Goal: Task Accomplishment & Management: Use online tool/utility

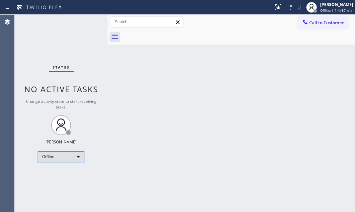
click at [74, 158] on div "Offline" at bounding box center [61, 156] width 47 height 11
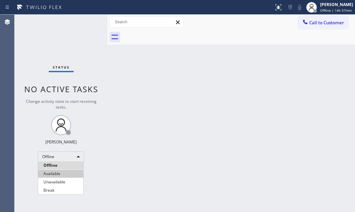
click at [68, 173] on li "Available" at bounding box center [60, 173] width 45 height 8
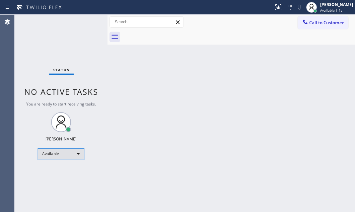
click at [78, 153] on div "Available" at bounding box center [61, 153] width 47 height 11
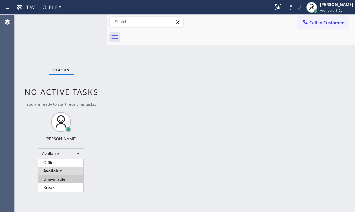
click at [75, 180] on li "Unavailable" at bounding box center [60, 179] width 45 height 8
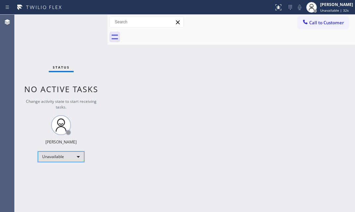
click at [79, 156] on div "Unavailable" at bounding box center [61, 156] width 47 height 11
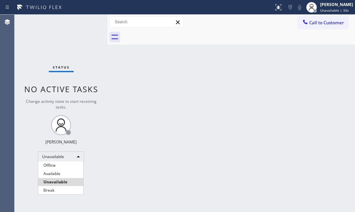
click at [71, 173] on li "Available" at bounding box center [60, 173] width 45 height 8
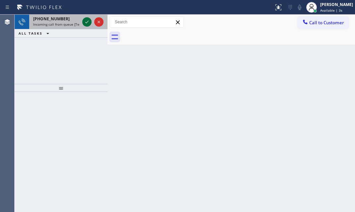
click at [87, 21] on icon at bounding box center [87, 22] width 8 height 8
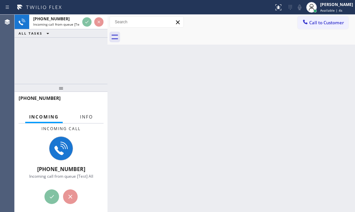
click at [86, 119] on span "Info" at bounding box center [86, 117] width 13 height 6
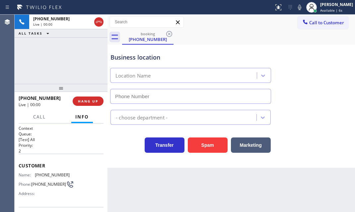
type input "[PHONE_NUMBER]"
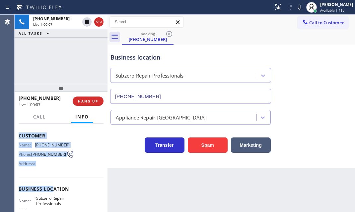
scroll to position [30, 0]
drag, startPoint x: 18, startPoint y: 162, endPoint x: 70, endPoint y: 199, distance: 63.0
click at [70, 199] on div "Context Queue: [Test] All Priority: 2 Customer Name: [PHONE_NUMBER] Phone: [PHO…" at bounding box center [61, 188] width 85 height 187
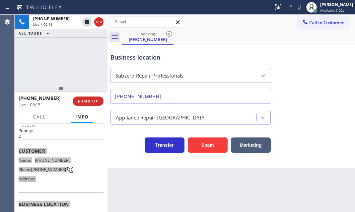
scroll to position [0, 0]
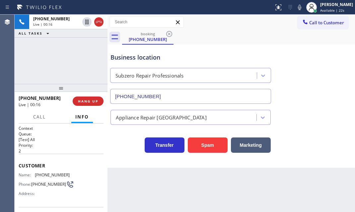
click at [56, 148] on p "2" at bounding box center [61, 151] width 85 height 6
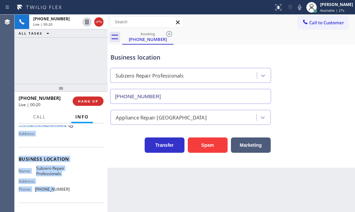
scroll to position [60, 0]
drag, startPoint x: 18, startPoint y: 163, endPoint x: 66, endPoint y: 191, distance: 56.0
click at [66, 191] on div "Context Queue: [Test] All Priority: 2 Customer Name: [PHONE_NUMBER] Phone: [PHO…" at bounding box center [61, 167] width 93 height 88
copy div "Customer Name: [PHONE_NUMBER] Phone: [PHONE_NUMBER] Address: Business location …"
click at [84, 101] on span "HANG UP" at bounding box center [88, 101] width 20 height 5
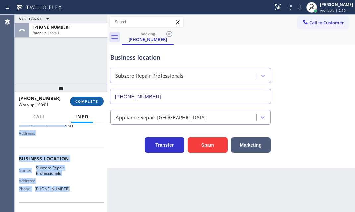
click at [91, 102] on span "COMPLETE" at bounding box center [86, 101] width 23 height 5
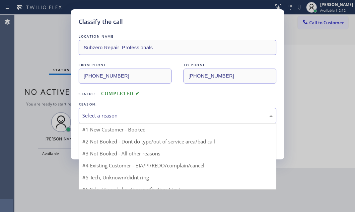
click at [129, 113] on div "Select a reason" at bounding box center [177, 116] width 191 height 8
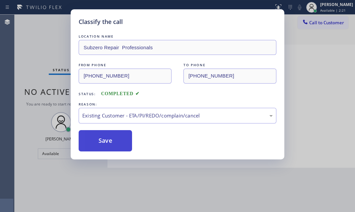
click at [108, 138] on button "Save" at bounding box center [105, 140] width 53 height 21
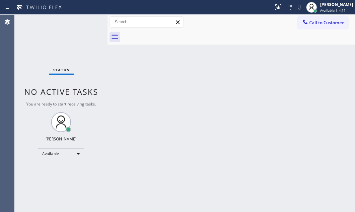
click at [83, 21] on div "Status No active tasks You are ready to start receiving tasks. [PERSON_NAME] Av…" at bounding box center [61, 113] width 93 height 197
click at [84, 21] on div "Status No active tasks You are ready to start receiving tasks. [PERSON_NAME] Av…" at bounding box center [61, 113] width 93 height 197
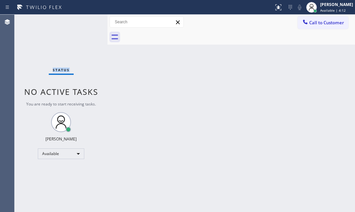
click at [84, 21] on div "Status No active tasks You are ready to start receiving tasks. [PERSON_NAME] Av…" at bounding box center [61, 113] width 93 height 197
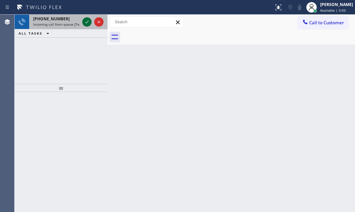
click at [82, 25] on div at bounding box center [86, 22] width 9 height 8
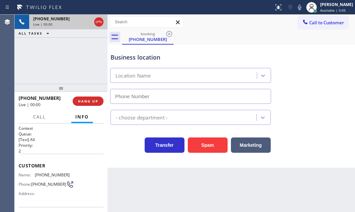
type input "[PHONE_NUMBER]"
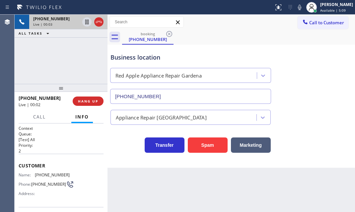
click at [164, 182] on div "Back to Dashboard Change Sender ID Customers Technicians Select a contact Outbo…" at bounding box center [232, 113] width 248 height 197
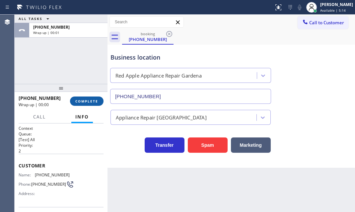
click at [80, 96] on button "COMPLETE" at bounding box center [87, 100] width 34 height 9
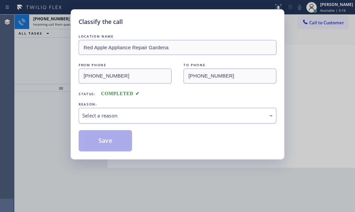
click at [124, 118] on div "Select a reason" at bounding box center [177, 116] width 191 height 8
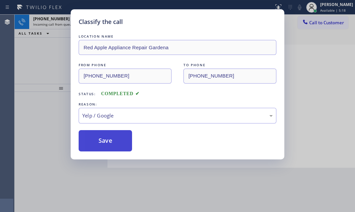
click at [106, 143] on button "Save" at bounding box center [105, 140] width 53 height 21
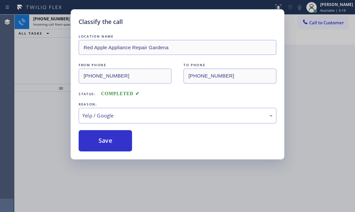
click at [58, 19] on div "Classify the call LOCATION NAME Subzero Repair Professionals FROM PHONE [PHONE_…" at bounding box center [185, 113] width 341 height 197
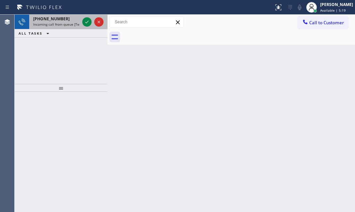
click at [82, 21] on div at bounding box center [93, 22] width 24 height 15
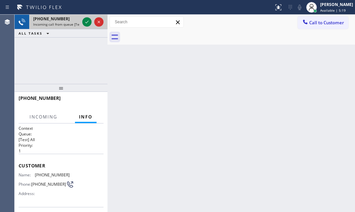
click at [82, 21] on div at bounding box center [93, 22] width 24 height 15
click at [83, 23] on div at bounding box center [86, 22] width 9 height 8
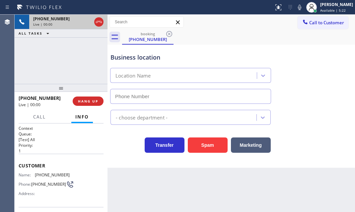
type input "[PHONE_NUMBER]"
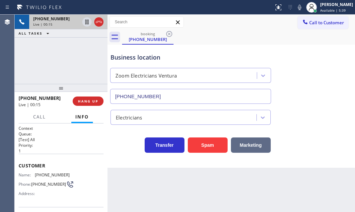
click at [250, 142] on button "Marketing" at bounding box center [251, 144] width 40 height 15
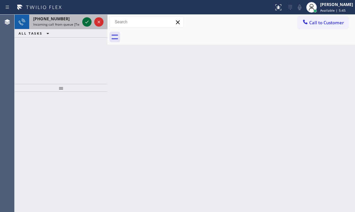
click at [83, 24] on div at bounding box center [86, 22] width 9 height 8
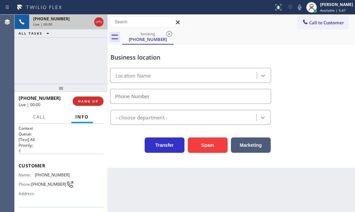
type input "[PHONE_NUMBER]"
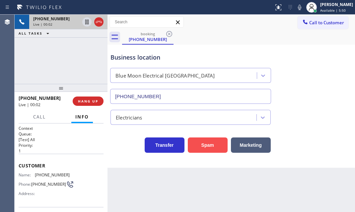
click at [206, 145] on button "Spam" at bounding box center [208, 144] width 40 height 15
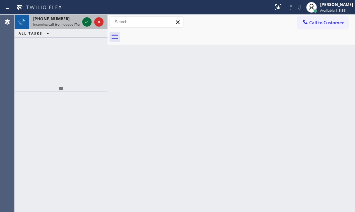
click at [89, 18] on icon at bounding box center [87, 22] width 8 height 8
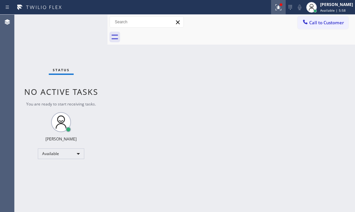
click at [275, 8] on icon at bounding box center [279, 7] width 8 height 8
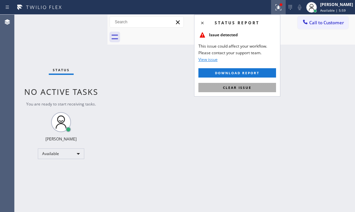
click at [236, 85] on span "Clear issue" at bounding box center [237, 87] width 29 height 5
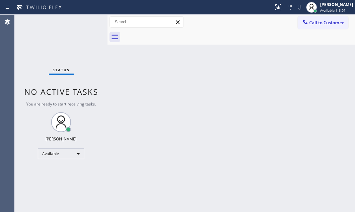
click at [86, 21] on div "Status No active tasks You are ready to start receiving tasks. [PERSON_NAME] Av…" at bounding box center [61, 113] width 93 height 197
click at [86, 22] on div "Status No active tasks You are ready to start receiving tasks. [PERSON_NAME] Av…" at bounding box center [61, 113] width 93 height 197
click at [86, 21] on div "Status No active tasks You are ready to start receiving tasks. [PERSON_NAME] Av…" at bounding box center [61, 113] width 93 height 197
click at [86, 22] on div "Status No active tasks You are ready to start receiving tasks. [PERSON_NAME] Av…" at bounding box center [61, 113] width 93 height 197
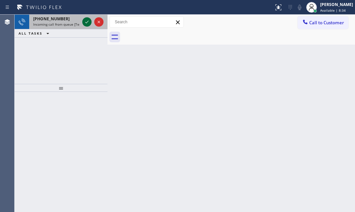
click at [87, 23] on icon at bounding box center [87, 22] width 8 height 8
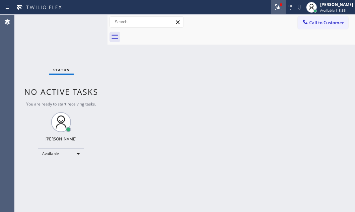
click at [275, 10] on icon at bounding box center [279, 7] width 8 height 8
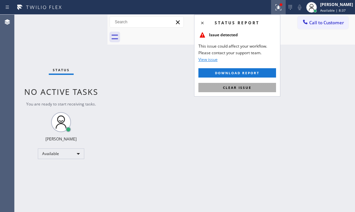
click at [229, 90] on button "Clear issue" at bounding box center [238, 87] width 78 height 9
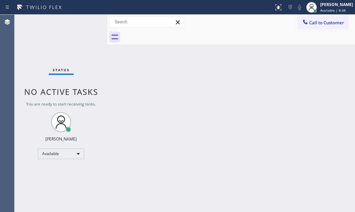
click at [85, 21] on div "Status No active tasks You are ready to start receiving tasks. [PERSON_NAME] Av…" at bounding box center [61, 113] width 93 height 197
click at [85, 20] on div "Status No active tasks You are ready to start receiving tasks. [PERSON_NAME] Av…" at bounding box center [61, 113] width 93 height 197
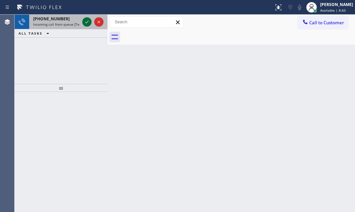
click at [85, 21] on icon at bounding box center [87, 22] width 8 height 8
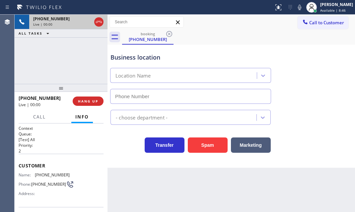
type input "[PHONE_NUMBER]"
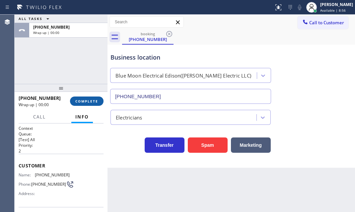
click at [93, 99] on span "COMPLETE" at bounding box center [86, 101] width 23 height 5
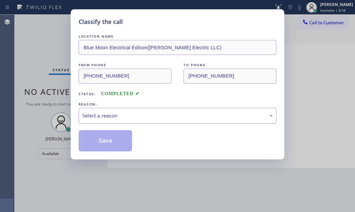
click at [130, 112] on div "Select a reason" at bounding box center [177, 116] width 191 height 8
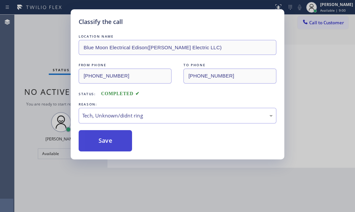
click at [113, 148] on button "Save" at bounding box center [105, 140] width 53 height 21
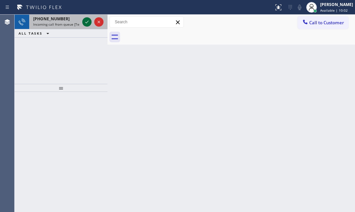
click at [88, 20] on icon at bounding box center [87, 22] width 8 height 8
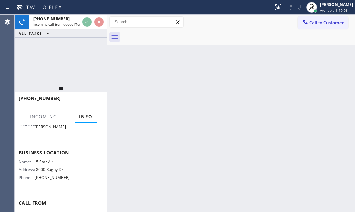
scroll to position [90, 0]
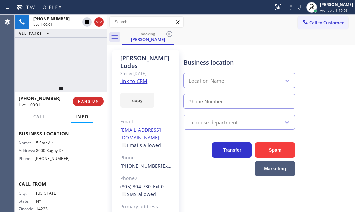
type input "[PHONE_NUMBER]"
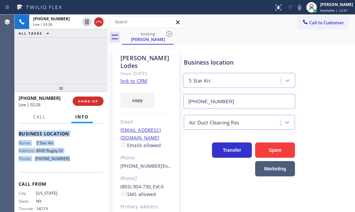
drag, startPoint x: 17, startPoint y: 128, endPoint x: 96, endPoint y: 176, distance: 93.0
click at [80, 176] on div "Context Queue: [Test] All Priority: 1 Customer Name: [PERSON_NAME] Phone: [PHON…" at bounding box center [61, 167] width 93 height 88
copy div "Customer Name: [PERSON_NAME] Phone: [PHONE_NUMBER] Address: [STREET_ADDRESS][PE…"
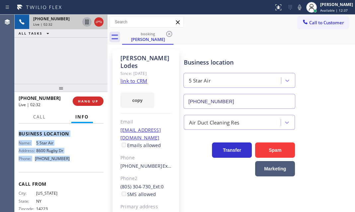
click at [86, 23] on icon at bounding box center [87, 22] width 8 height 8
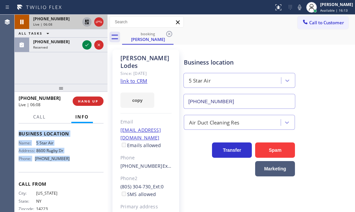
click at [86, 21] on icon at bounding box center [87, 22] width 5 height 5
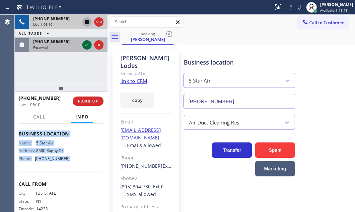
click at [86, 46] on icon at bounding box center [87, 45] width 8 height 8
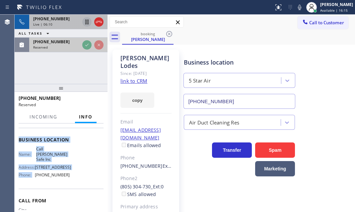
scroll to position [101, 0]
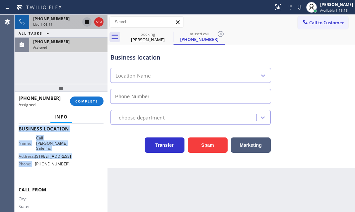
type input "[PHONE_NUMBER]"
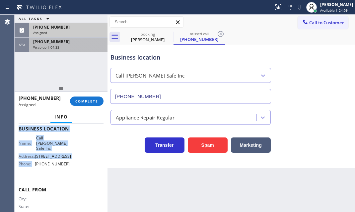
click at [88, 49] on div "[PHONE_NUMBER] Wrap up | 04:33" at bounding box center [67, 45] width 76 height 15
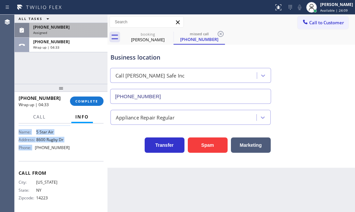
scroll to position [90, 0]
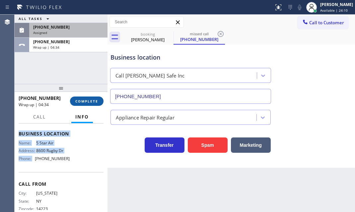
click at [89, 102] on span "COMPLETE" at bounding box center [86, 101] width 23 height 5
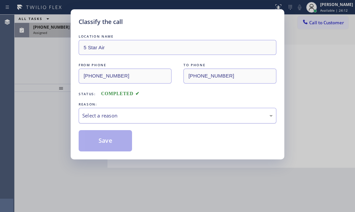
click at [143, 118] on div "Select a reason" at bounding box center [177, 116] width 191 height 8
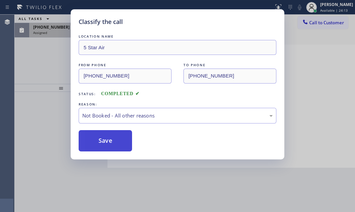
click at [103, 140] on button "Save" at bounding box center [105, 140] width 53 height 21
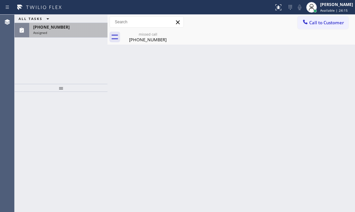
click at [99, 43] on div "ALL TASKS ALL TASKS ACTIVE TASKS TASKS IN WRAP UP [PHONE_NUMBER] Assigned" at bounding box center [61, 49] width 93 height 69
click at [94, 35] on div "[PHONE_NUMBER] Assigned" at bounding box center [67, 30] width 76 height 15
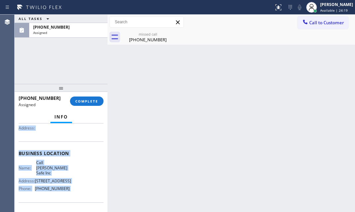
scroll to position [90, 0]
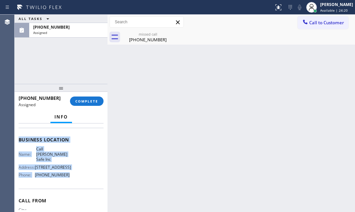
drag, startPoint x: 20, startPoint y: 173, endPoint x: 72, endPoint y: 176, distance: 52.2
click at [72, 176] on div "Context Queue: Appliance Repair Priority: 0 Task Age: [DEMOGRAPHIC_DATA] minute…" at bounding box center [61, 137] width 85 height 204
copy div "Customer Name: [PHONE_NUMBER] Phone: [PHONE_NUMBER] Address: Business location …"
click at [92, 101] on span "COMPLETE" at bounding box center [86, 101] width 23 height 5
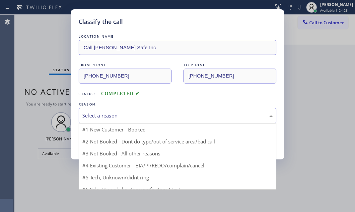
click at [173, 112] on div "Select a reason" at bounding box center [177, 116] width 191 height 8
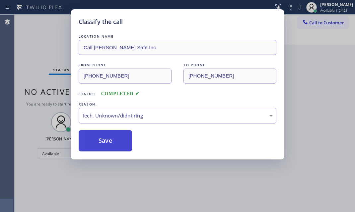
click at [100, 135] on button "Save" at bounding box center [105, 140] width 53 height 21
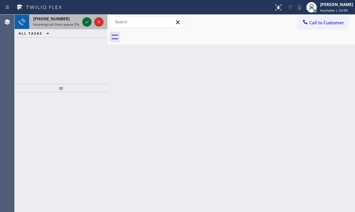
click at [90, 22] on icon at bounding box center [87, 22] width 8 height 8
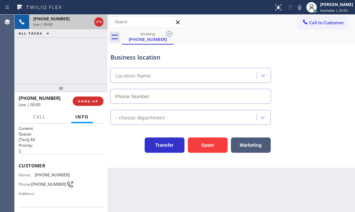
type input "[PHONE_NUMBER]"
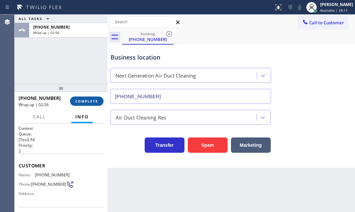
click at [86, 104] on button "COMPLETE" at bounding box center [87, 100] width 34 height 9
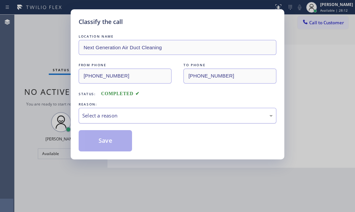
click at [141, 116] on div "Select a reason" at bounding box center [177, 116] width 191 height 8
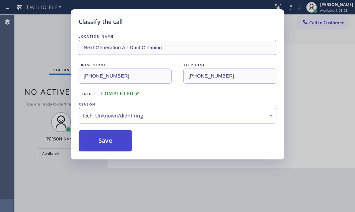
click at [114, 132] on button "Save" at bounding box center [105, 140] width 53 height 21
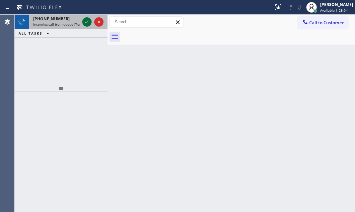
click at [87, 20] on icon at bounding box center [87, 22] width 8 height 8
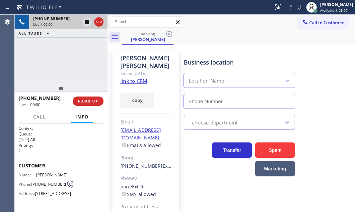
type input "[PHONE_NUMBER]"
click at [139, 77] on link "link to CRM" at bounding box center [134, 80] width 27 height 7
click at [85, 23] on icon at bounding box center [86, 22] width 3 height 5
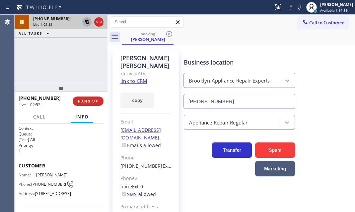
click at [86, 21] on icon at bounding box center [87, 22] width 5 height 5
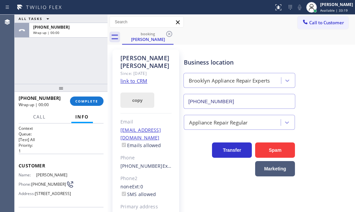
click at [90, 103] on button "COMPLETE" at bounding box center [87, 100] width 34 height 9
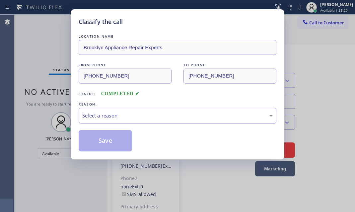
click at [150, 116] on div "Select a reason" at bounding box center [177, 116] width 191 height 8
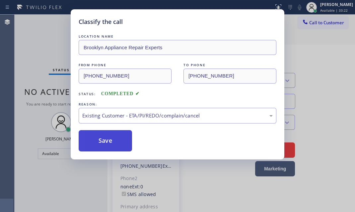
click at [101, 138] on button "Save" at bounding box center [105, 140] width 53 height 21
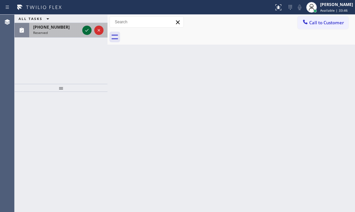
click at [86, 30] on icon at bounding box center [87, 30] width 8 height 8
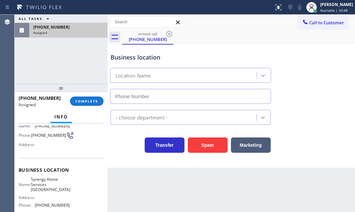
type input "[PHONE_NUMBER]"
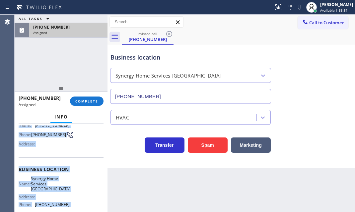
scroll to position [90, 0]
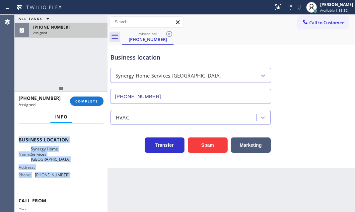
drag, startPoint x: 17, startPoint y: 145, endPoint x: 76, endPoint y: 184, distance: 71.3
click at [76, 184] on div "Context Queue: HVAC Priority: 0 Task Age: [DEMOGRAPHIC_DATA] minute(s) Customer…" at bounding box center [61, 167] width 93 height 88
copy div "Customer Name: [PHONE_NUMBER] Phone: [PHONE_NUMBER] Address: Business location …"
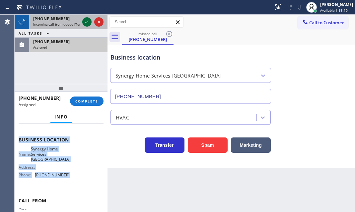
click at [86, 21] on icon at bounding box center [87, 22] width 8 height 8
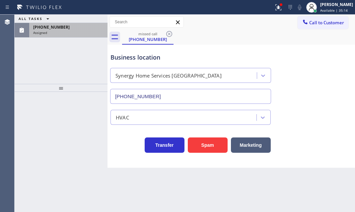
click at [82, 30] on div "Assigned" at bounding box center [68, 32] width 70 height 5
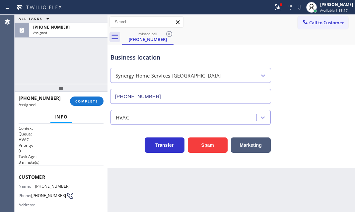
drag, startPoint x: 16, startPoint y: 169, endPoint x: 20, endPoint y: 170, distance: 4.0
click at [20, 170] on div "Context Queue: HVAC Priority: 0 Task Age: [DEMOGRAPHIC_DATA] minute(s) Customer…" at bounding box center [61, 167] width 93 height 88
click at [87, 104] on button "COMPLETE" at bounding box center [87, 100] width 34 height 9
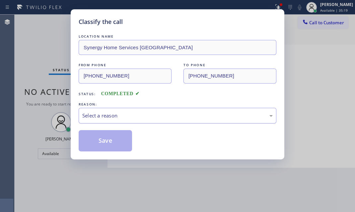
click at [159, 115] on div "Select a reason" at bounding box center [177, 116] width 191 height 8
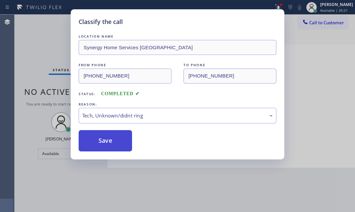
click at [118, 134] on button "Save" at bounding box center [105, 140] width 53 height 21
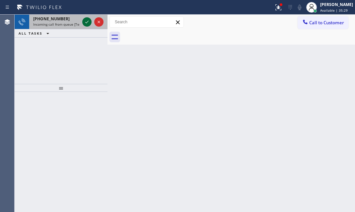
click at [87, 18] on icon at bounding box center [87, 22] width 8 height 8
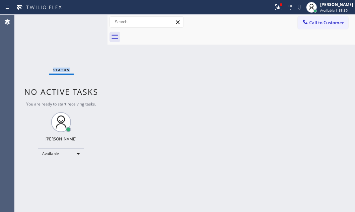
click at [87, 18] on div "Status No active tasks You are ready to start receiving tasks. [PERSON_NAME] Av…" at bounding box center [61, 113] width 93 height 197
click at [275, 6] on icon at bounding box center [279, 7] width 8 height 8
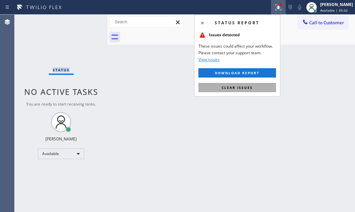
click at [253, 87] on button "Clear issues" at bounding box center [238, 87] width 78 height 9
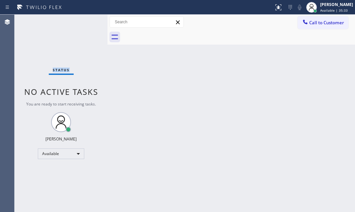
click at [83, 20] on div "Status No active tasks You are ready to start receiving tasks. [PERSON_NAME] Av…" at bounding box center [61, 113] width 93 height 197
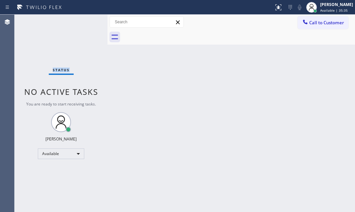
click at [83, 20] on div "Status No active tasks You are ready to start receiving tasks. [PERSON_NAME] Av…" at bounding box center [61, 113] width 93 height 197
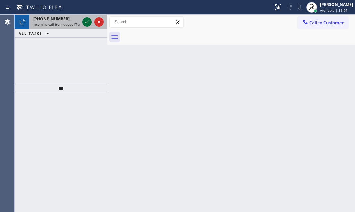
click at [85, 22] on icon at bounding box center [87, 22] width 8 height 8
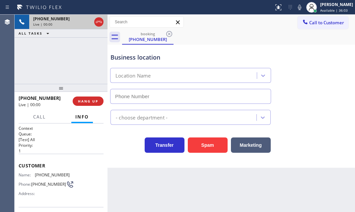
type input "[PHONE_NUMBER]"
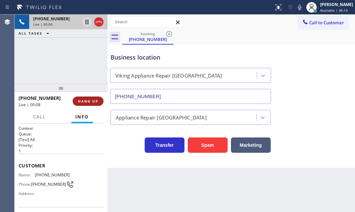
click at [89, 101] on span "HANG UP" at bounding box center [88, 101] width 20 height 5
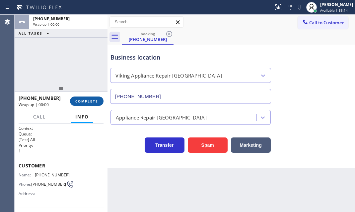
click at [87, 100] on span "COMPLETE" at bounding box center [86, 101] width 23 height 5
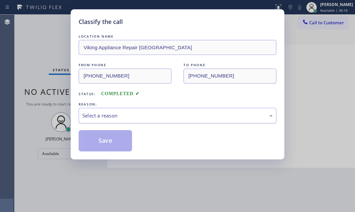
click at [145, 116] on div "Select a reason" at bounding box center [177, 116] width 191 height 8
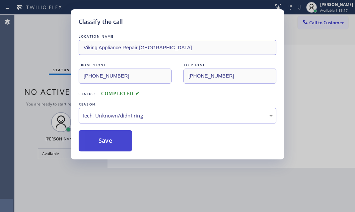
click at [110, 140] on button "Save" at bounding box center [105, 140] width 53 height 21
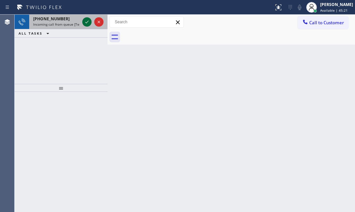
click at [87, 23] on icon at bounding box center [87, 22] width 8 height 8
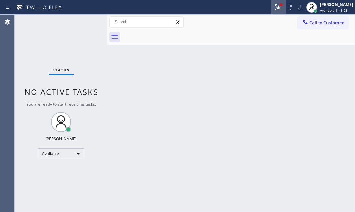
click at [275, 9] on icon at bounding box center [279, 7] width 8 height 8
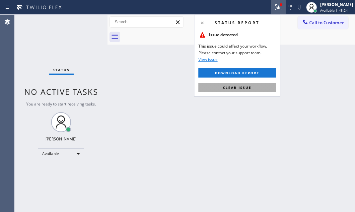
click at [254, 90] on button "Clear issue" at bounding box center [238, 87] width 78 height 9
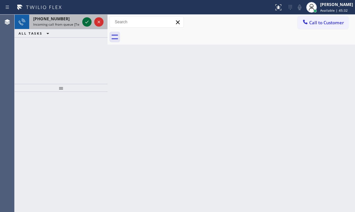
click at [89, 21] on icon at bounding box center [87, 22] width 8 height 8
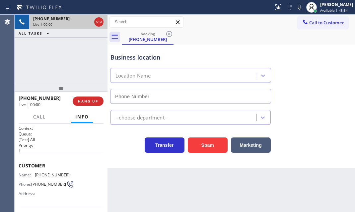
type input "[PHONE_NUMBER]"
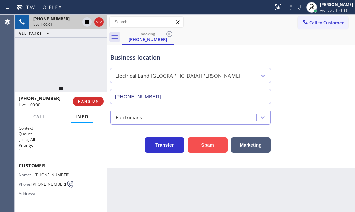
click at [205, 140] on button "Spam" at bounding box center [208, 144] width 40 height 15
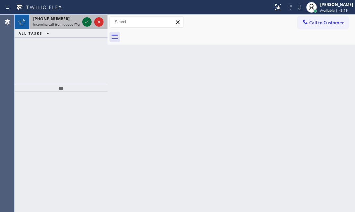
click at [88, 21] on icon at bounding box center [87, 22] width 8 height 8
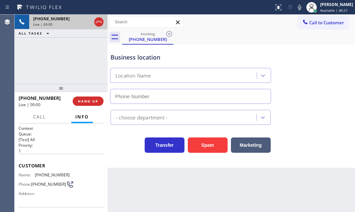
type input "[PHONE_NUMBER]"
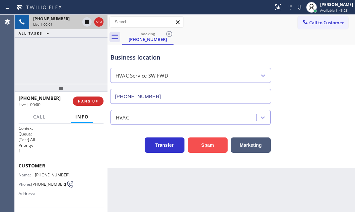
click at [210, 145] on button "Spam" at bounding box center [208, 144] width 40 height 15
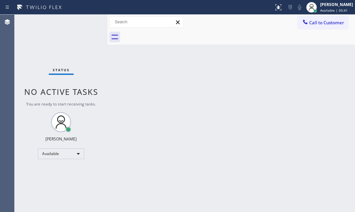
click at [227, 29] on div "Call to Customer Outbound call Location Search location Your caller id phone nu…" at bounding box center [232, 22] width 248 height 15
click at [85, 21] on div "Status No active tasks You are ready to start receiving tasks. [PERSON_NAME] Av…" at bounding box center [61, 113] width 93 height 197
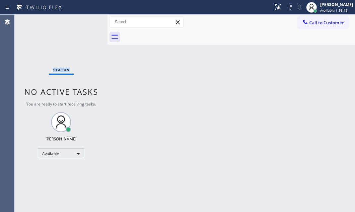
click at [89, 20] on div "Status No active tasks You are ready to start receiving tasks. [PERSON_NAME] Av…" at bounding box center [61, 113] width 93 height 197
click at [90, 20] on div "Status No active tasks You are ready to start receiving tasks. [PERSON_NAME] Av…" at bounding box center [61, 113] width 93 height 197
click at [83, 20] on div "Status No active tasks You are ready to start receiving tasks. [PERSON_NAME] Av…" at bounding box center [61, 113] width 93 height 197
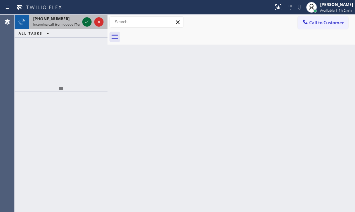
click at [90, 20] on icon at bounding box center [87, 22] width 8 height 8
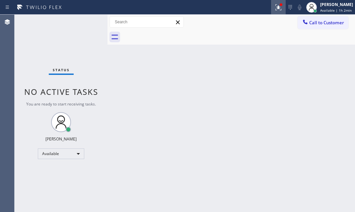
click at [273, 11] on button at bounding box center [278, 7] width 15 height 15
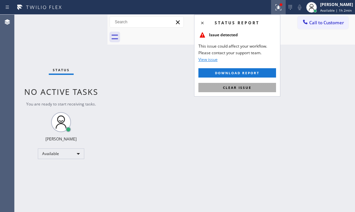
click at [243, 89] on span "Clear issue" at bounding box center [237, 87] width 29 height 5
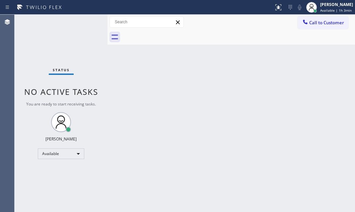
click at [91, 22] on div "Status No active tasks You are ready to start receiving tasks. [PERSON_NAME] Av…" at bounding box center [61, 113] width 93 height 197
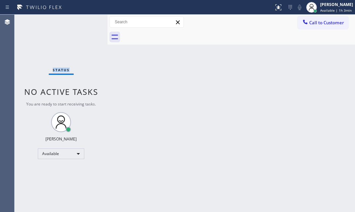
click at [91, 22] on div "Status No active tasks You are ready to start receiving tasks. [PERSON_NAME] Av…" at bounding box center [61, 113] width 93 height 197
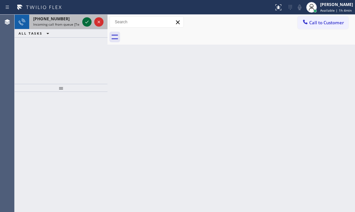
click at [88, 22] on icon at bounding box center [87, 22] width 8 height 8
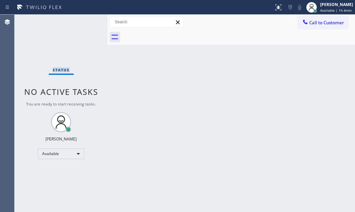
click at [88, 22] on div "Status No active tasks You are ready to start receiving tasks. [PERSON_NAME] Av…" at bounding box center [61, 113] width 93 height 197
click at [86, 23] on div "Status No active tasks You are ready to start receiving tasks. [PERSON_NAME] Av…" at bounding box center [61, 113] width 93 height 197
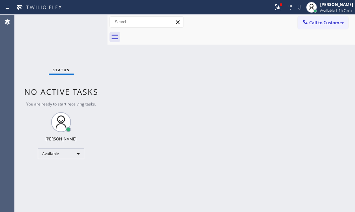
click at [91, 30] on div "Status No active tasks You are ready to start receiving tasks. [PERSON_NAME] Av…" at bounding box center [61, 113] width 93 height 197
click at [92, 31] on div "Status No active tasks You are ready to start receiving tasks. [PERSON_NAME] Av…" at bounding box center [61, 113] width 93 height 197
click at [274, 12] on button at bounding box center [278, 7] width 15 height 15
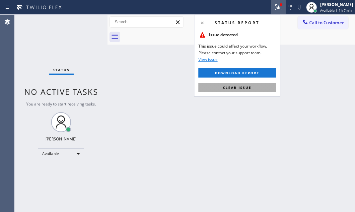
click at [271, 84] on button "Clear issue" at bounding box center [238, 87] width 78 height 9
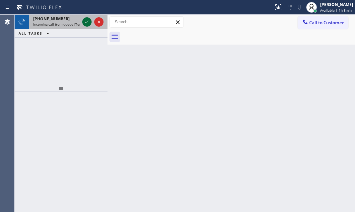
click at [88, 20] on icon at bounding box center [87, 22] width 8 height 8
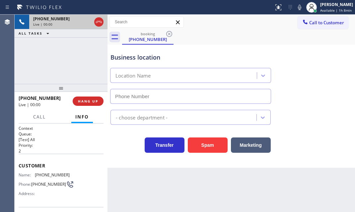
type input "[PHONE_NUMBER]"
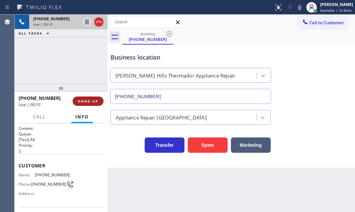
click at [85, 100] on span "HANG UP" at bounding box center [88, 101] width 20 height 5
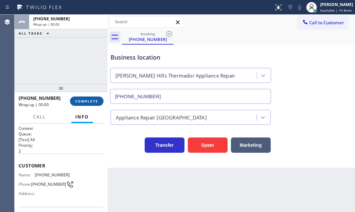
click at [88, 102] on span "COMPLETE" at bounding box center [86, 101] width 23 height 5
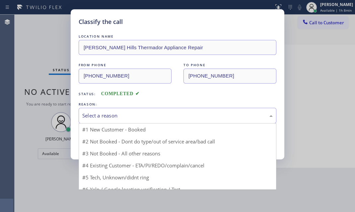
click at [147, 119] on div "Select a reason" at bounding box center [178, 116] width 198 height 16
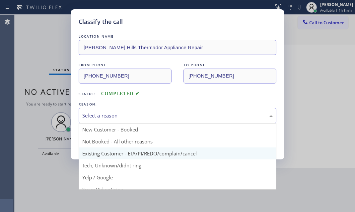
scroll to position [30, 0]
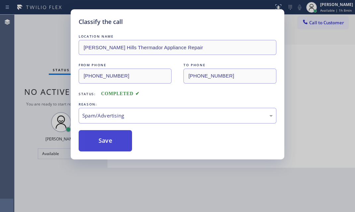
click at [112, 142] on button "Save" at bounding box center [105, 140] width 53 height 21
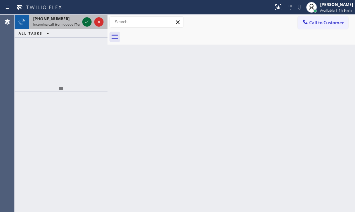
click at [85, 22] on icon at bounding box center [87, 22] width 8 height 8
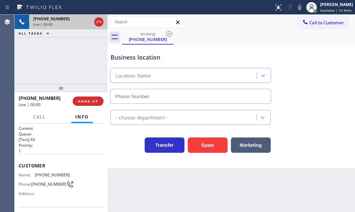
type input "[PHONE_NUMBER]"
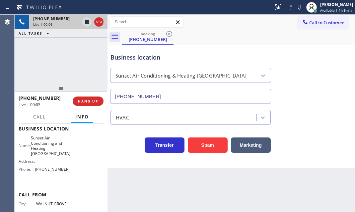
scroll to position [90, 0]
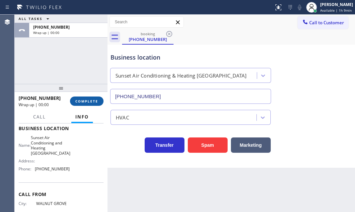
click at [94, 102] on span "COMPLETE" at bounding box center [86, 101] width 23 height 5
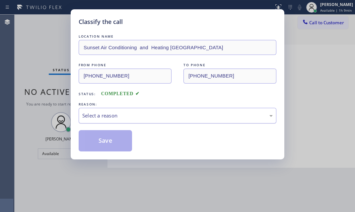
click at [129, 118] on div "Select a reason" at bounding box center [177, 116] width 191 height 8
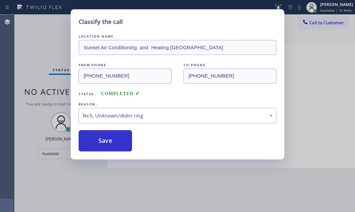
click at [113, 151] on div "Classify the call LOCATION NAME Sunset Air Conditioning and Heating [GEOGRAPHIC…" at bounding box center [178, 84] width 214 height 150
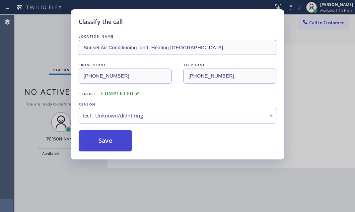
click at [110, 143] on button "Save" at bounding box center [105, 140] width 53 height 21
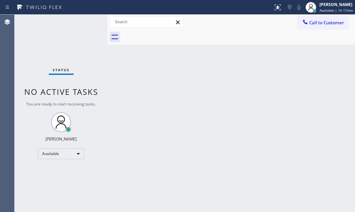
click at [56, 36] on div "Status No active tasks You are ready to start receiving tasks. [PERSON_NAME] Av…" at bounding box center [61, 113] width 93 height 197
click at [127, 91] on div "Back to Dashboard Change Sender ID Customers Technicians Select a contact Outbo…" at bounding box center [232, 113] width 248 height 197
click at [88, 22] on div "Status No active tasks You are ready to start receiving tasks. [PERSON_NAME] Av…" at bounding box center [61, 113] width 93 height 197
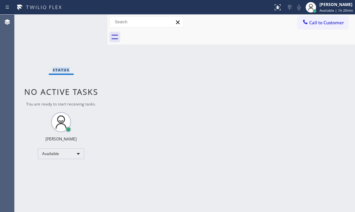
click at [88, 22] on div "Status No active tasks You are ready to start receiving tasks. [PERSON_NAME] Av…" at bounding box center [61, 113] width 93 height 197
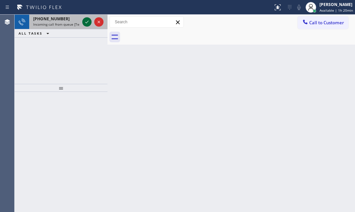
click at [88, 22] on icon at bounding box center [87, 22] width 8 height 8
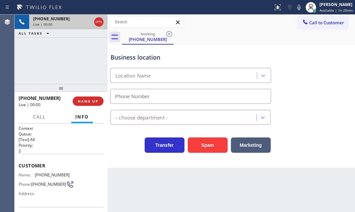
type input "[PHONE_NUMBER]"
click at [87, 101] on span "HANG UP" at bounding box center [88, 101] width 20 height 5
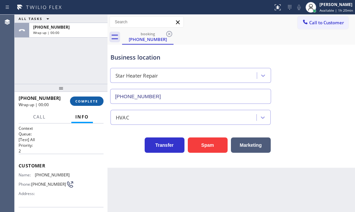
click at [90, 103] on span "COMPLETE" at bounding box center [86, 101] width 23 height 5
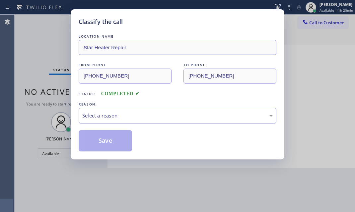
click at [139, 114] on div "Select a reason" at bounding box center [177, 116] width 191 height 8
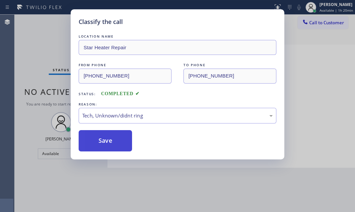
click at [114, 142] on button "Save" at bounding box center [105, 140] width 53 height 21
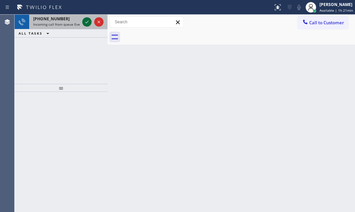
click at [87, 23] on icon at bounding box center [87, 22] width 8 height 8
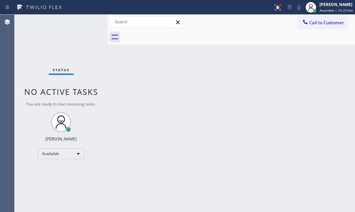
click at [83, 31] on div "Status No active tasks You are ready to start receiving tasks. [PERSON_NAME] Av…" at bounding box center [61, 113] width 93 height 197
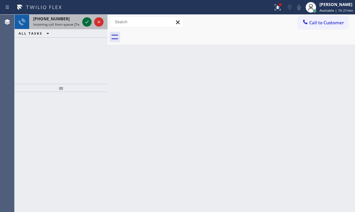
click at [87, 23] on icon at bounding box center [87, 22] width 8 height 8
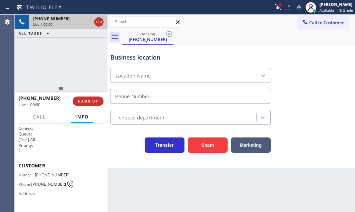
type input "[PHONE_NUMBER]"
click at [93, 99] on span "HANG UP" at bounding box center [88, 101] width 20 height 5
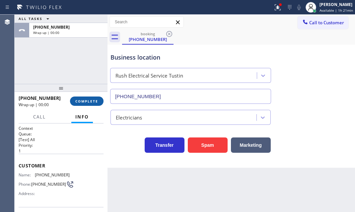
click at [92, 100] on span "COMPLETE" at bounding box center [86, 101] width 23 height 5
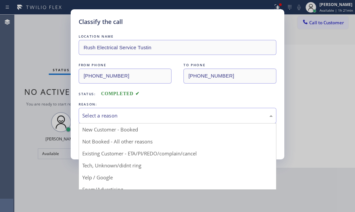
click at [136, 113] on div "Select a reason" at bounding box center [177, 116] width 191 height 8
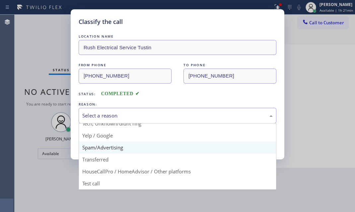
scroll to position [44, 0]
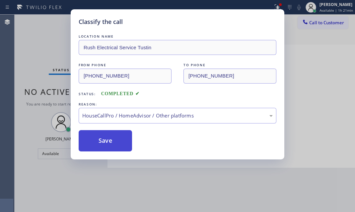
click at [109, 143] on button "Save" at bounding box center [105, 140] width 53 height 21
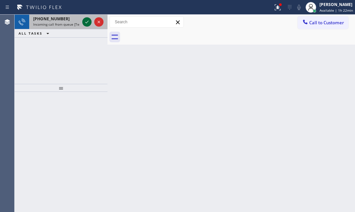
click at [87, 21] on icon at bounding box center [87, 22] width 8 height 8
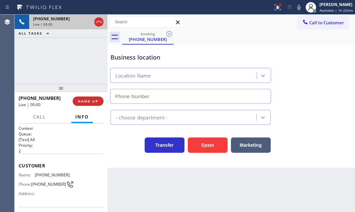
type input "[PHONE_NUMBER]"
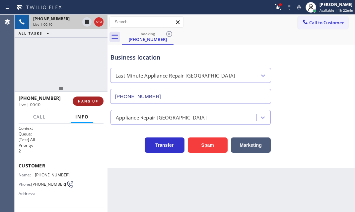
click at [95, 103] on span "HANG UP" at bounding box center [88, 101] width 20 height 5
click at [92, 97] on button "HANG UP" at bounding box center [88, 100] width 31 height 9
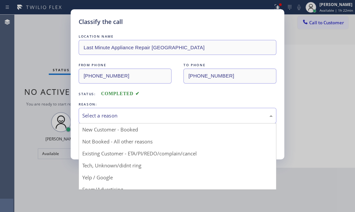
click at [159, 116] on div "Select a reason" at bounding box center [177, 116] width 191 height 8
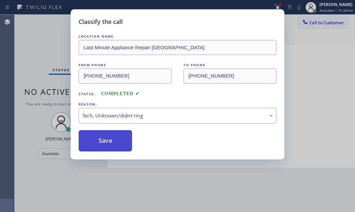
click at [118, 135] on button "Save" at bounding box center [105, 140] width 53 height 21
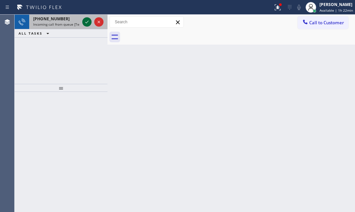
click at [86, 24] on icon at bounding box center [87, 22] width 8 height 8
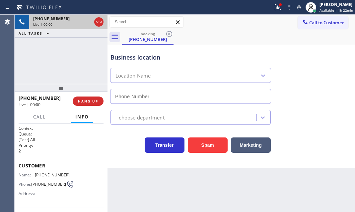
type input "[PHONE_NUMBER]"
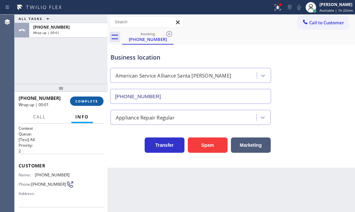
click at [86, 102] on span "COMPLETE" at bounding box center [86, 101] width 23 height 5
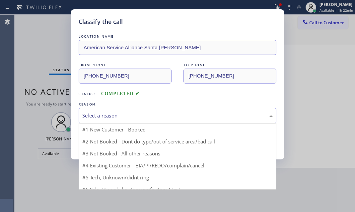
click at [135, 119] on div "Select a reason" at bounding box center [178, 116] width 198 height 16
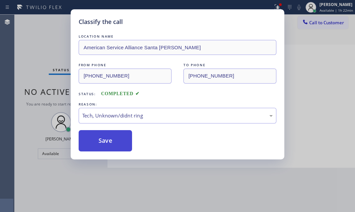
click at [104, 144] on button "Save" at bounding box center [105, 140] width 53 height 21
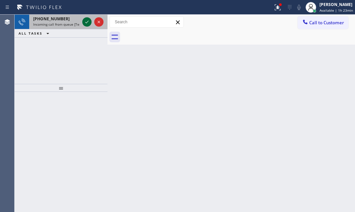
click at [85, 23] on icon at bounding box center [87, 22] width 8 height 8
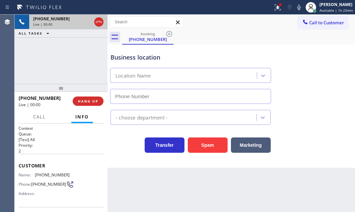
type input "[PHONE_NUMBER]"
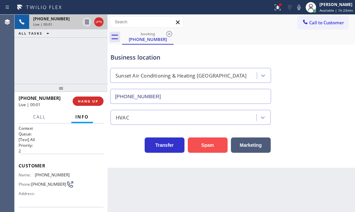
click at [209, 143] on button "Spam" at bounding box center [208, 144] width 40 height 15
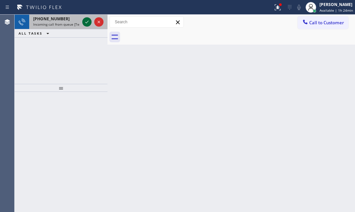
click at [85, 22] on icon at bounding box center [86, 22] width 3 height 3
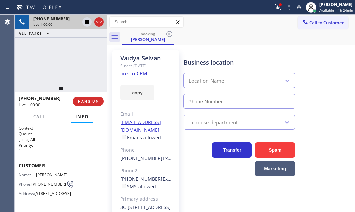
type input "[PHONE_NUMBER]"
click at [135, 74] on link "link to CRM" at bounding box center [134, 73] width 27 height 7
click at [87, 22] on icon at bounding box center [87, 22] width 8 height 8
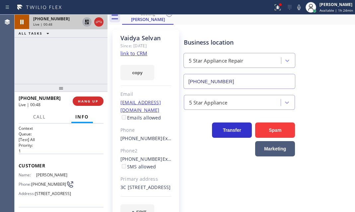
scroll to position [40, 0]
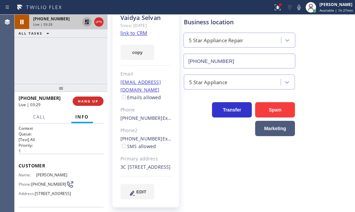
click at [88, 23] on icon at bounding box center [87, 22] width 5 height 5
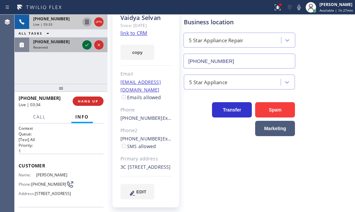
click at [89, 43] on icon at bounding box center [87, 45] width 8 height 8
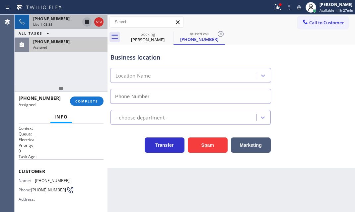
type input "[PHONE_NUMBER]"
click at [98, 23] on icon at bounding box center [99, 22] width 8 height 8
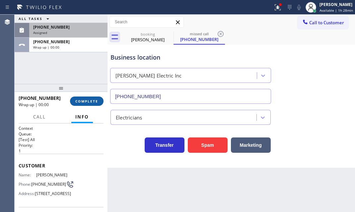
click at [89, 46] on div "Wrap up | 00:00" at bounding box center [68, 47] width 70 height 5
click at [90, 101] on span "COMPLETE" at bounding box center [86, 101] width 23 height 5
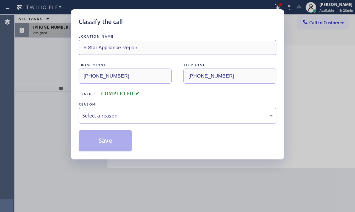
click at [146, 109] on div "Select a reason" at bounding box center [178, 116] width 198 height 16
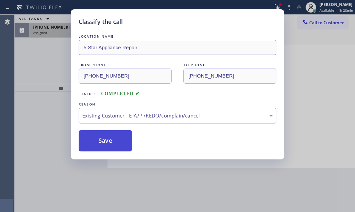
click at [110, 137] on button "Save" at bounding box center [105, 140] width 53 height 21
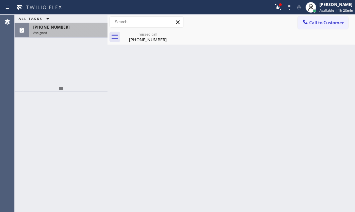
click at [65, 28] on div "[PHONE_NUMBER]" at bounding box center [68, 27] width 70 height 6
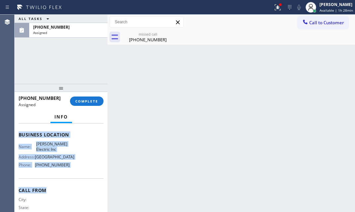
scroll to position [90, 0]
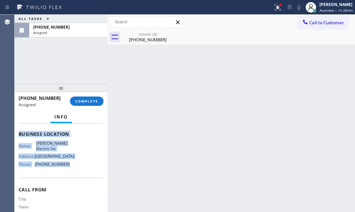
drag, startPoint x: 17, startPoint y: 167, endPoint x: 79, endPoint y: 183, distance: 64.2
click at [79, 183] on div "Context Queue: Electrical Priority: 0 Task Age: Customer Name: [PHONE_NUMBER] P…" at bounding box center [61, 167] width 93 height 88
copy div "Customer Name: [PHONE_NUMBER] Phone: [PHONE_NUMBER] Address: Business location …"
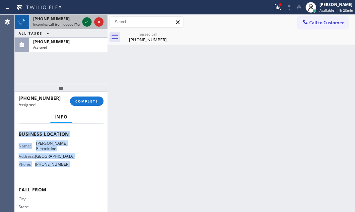
click at [88, 21] on icon at bounding box center [87, 22] width 8 height 8
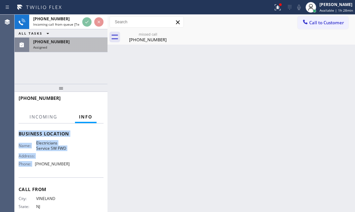
click at [85, 43] on div "[PHONE_NUMBER]" at bounding box center [68, 42] width 70 height 6
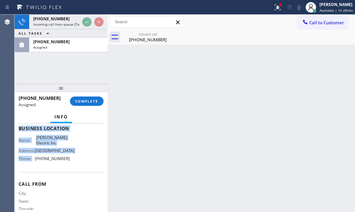
scroll to position [90, 0]
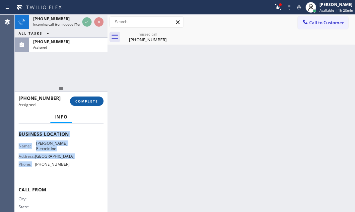
click at [88, 103] on button "COMPLETE" at bounding box center [87, 100] width 34 height 9
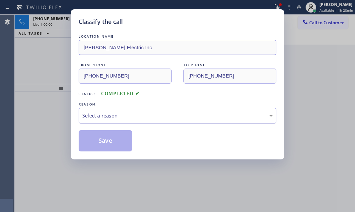
click at [170, 120] on div "Select a reason" at bounding box center [178, 116] width 198 height 16
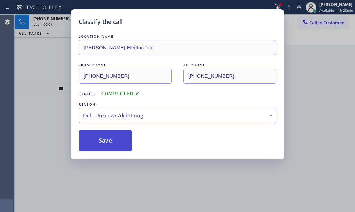
click at [110, 134] on button "Save" at bounding box center [105, 140] width 53 height 21
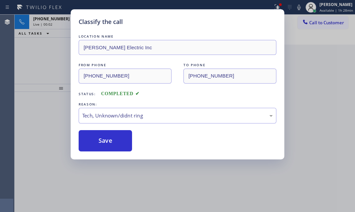
click at [59, 25] on div "Classify the call LOCATION NAME [PERSON_NAME] Electric Inc FROM PHONE [PHONE_NU…" at bounding box center [177, 106] width 355 height 212
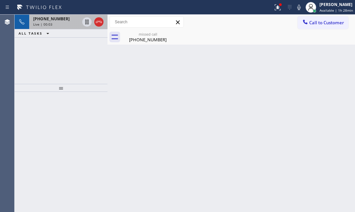
click at [68, 22] on div "Live | 00:03" at bounding box center [56, 24] width 47 height 5
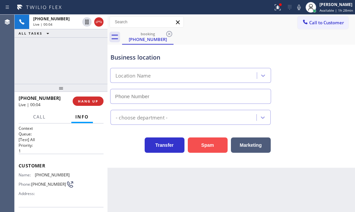
type input "[PHONE_NUMBER]"
click at [205, 146] on button "Spam" at bounding box center [208, 144] width 40 height 15
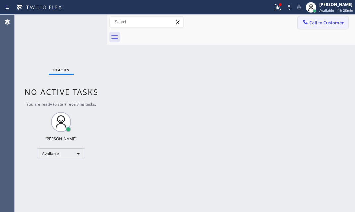
click at [318, 20] on span "Call to Customer" at bounding box center [327, 23] width 35 height 6
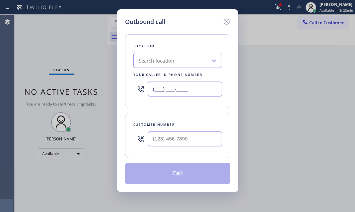
click at [193, 92] on input "(___) ___-____" at bounding box center [185, 88] width 74 height 15
paste input "856) 702-3785"
type input "[PHONE_NUMBER]"
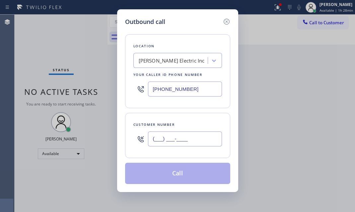
click at [184, 138] on input "(___) ___-____" at bounding box center [185, 138] width 74 height 15
paste input "201) 580-9484"
type input "[PHONE_NUMBER]"
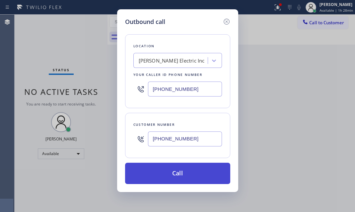
click at [183, 169] on button "Call" at bounding box center [177, 172] width 105 height 21
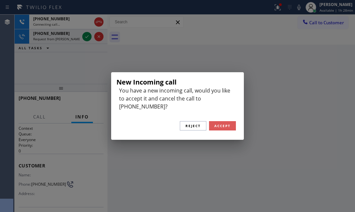
click at [218, 123] on span "Accept" at bounding box center [223, 125] width 16 height 5
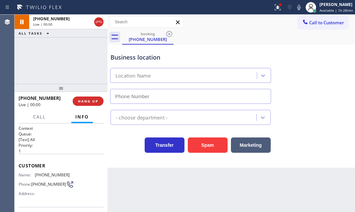
type input "[PHONE_NUMBER]"
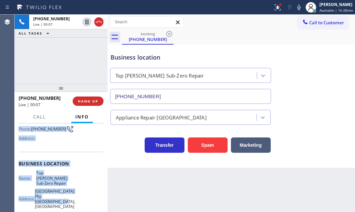
scroll to position [60, 0]
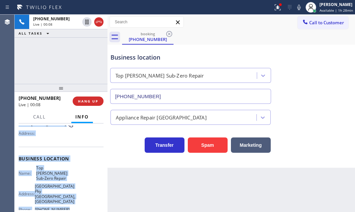
drag, startPoint x: 18, startPoint y: 163, endPoint x: 79, endPoint y: 202, distance: 71.7
click at [79, 202] on div "Context Queue: [Test] All Priority: 1 Customer Name: [PHONE_NUMBER] Phone: [PHO…" at bounding box center [61, 167] width 93 height 88
copy div "Customer Name: [PHONE_NUMBER] Phone: [PHONE_NUMBER] Address: Business location …"
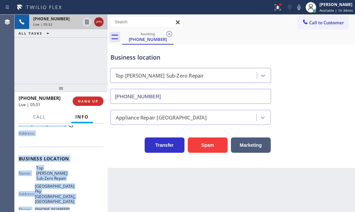
click at [97, 24] on icon at bounding box center [99, 22] width 8 height 8
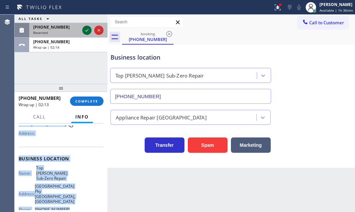
click at [85, 31] on icon at bounding box center [87, 30] width 8 height 8
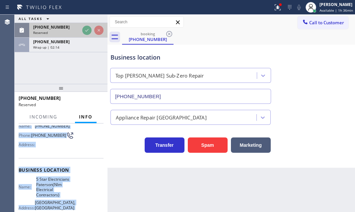
scroll to position [71, 0]
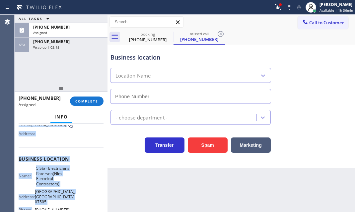
type input "[PHONE_NUMBER]"
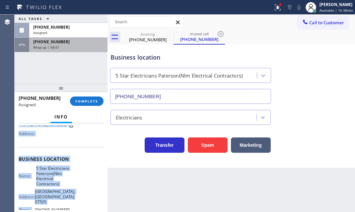
click at [101, 44] on div "[PHONE_NUMBER]" at bounding box center [68, 42] width 70 height 6
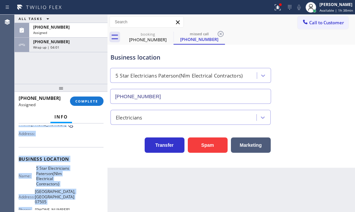
scroll to position [60, 0]
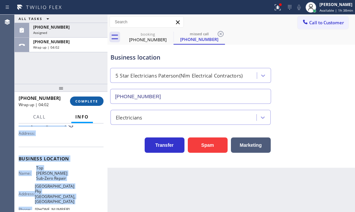
click at [87, 103] on span "COMPLETE" at bounding box center [86, 101] width 23 height 5
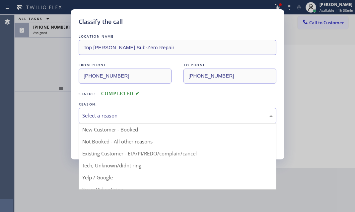
click at [169, 115] on div "Select a reason" at bounding box center [177, 116] width 191 height 8
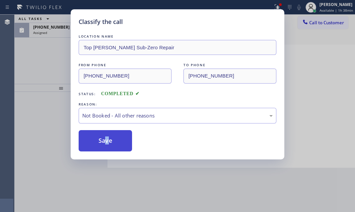
click at [107, 141] on button "Save" at bounding box center [105, 140] width 53 height 21
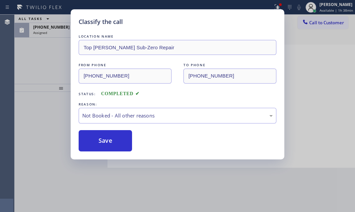
click at [61, 33] on div "Classify the call LOCATION NAME Top [PERSON_NAME] Sub-Zero Repair FROM PHONE [P…" at bounding box center [177, 106] width 355 height 212
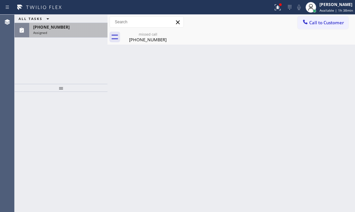
click at [62, 30] on div "[PHONE_NUMBER] Assigned" at bounding box center [67, 30] width 76 height 15
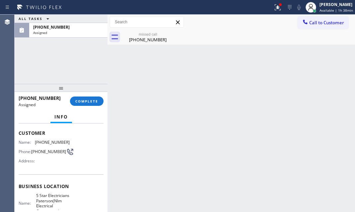
scroll to position [90, 0]
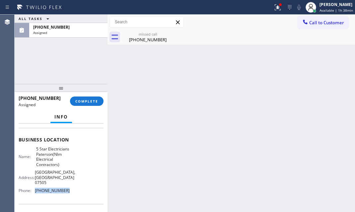
drag, startPoint x: 65, startPoint y: 189, endPoint x: 32, endPoint y: 189, distance: 32.9
click at [32, 189] on div "Phone: [PHONE_NUMBER]" at bounding box center [44, 190] width 51 height 5
copy div "[PHONE_NUMBER]"
click at [313, 24] on span "Call to Customer" at bounding box center [327, 23] width 35 height 6
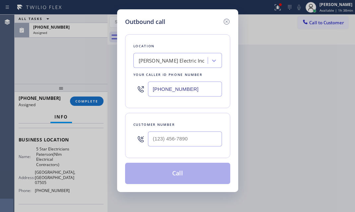
click at [202, 86] on input "[PHONE_NUMBER]" at bounding box center [185, 88] width 74 height 15
paste input "973) 791-5890"
type input "[PHONE_NUMBER]"
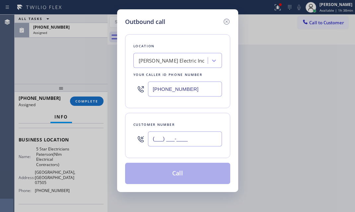
click at [188, 141] on input "(___) ___-____" at bounding box center [185, 138] width 74 height 15
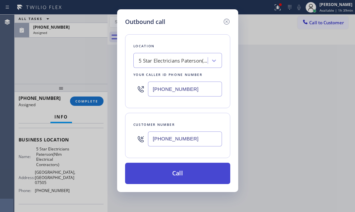
type input "[PHONE_NUMBER]"
click at [172, 179] on button "Call" at bounding box center [177, 172] width 105 height 21
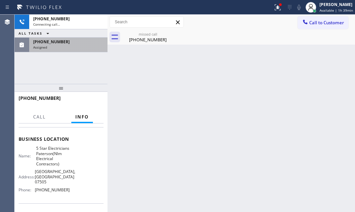
drag, startPoint x: 77, startPoint y: 43, endPoint x: 72, endPoint y: 54, distance: 12.3
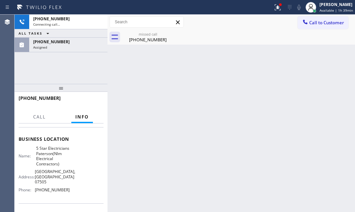
click at [77, 44] on div "[PHONE_NUMBER] Assigned" at bounding box center [67, 45] width 76 height 15
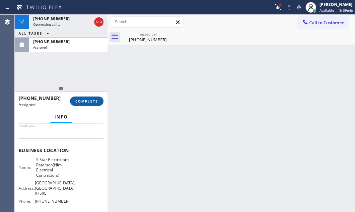
scroll to position [90, 0]
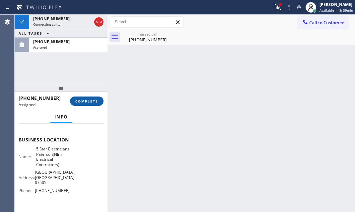
click at [92, 96] on button "COMPLETE" at bounding box center [87, 100] width 34 height 9
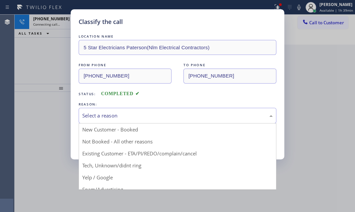
click at [207, 116] on div "Select a reason" at bounding box center [177, 116] width 191 height 8
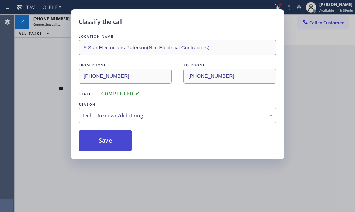
click at [103, 141] on button "Save" at bounding box center [105, 140] width 53 height 21
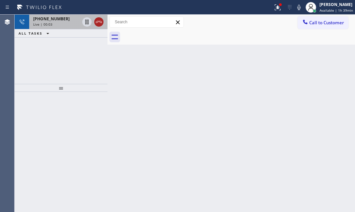
click at [99, 24] on icon at bounding box center [99, 22] width 8 height 8
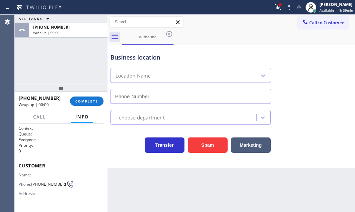
type input "[PHONE_NUMBER]"
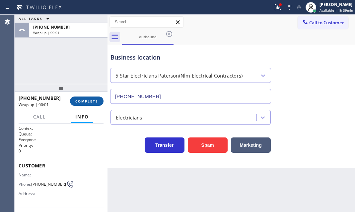
click at [76, 97] on button "COMPLETE" at bounding box center [87, 100] width 34 height 9
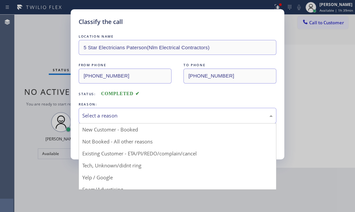
click at [173, 119] on div "Select a reason" at bounding box center [177, 116] width 191 height 8
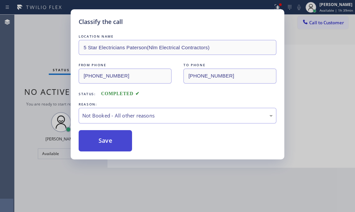
click at [108, 145] on button "Save" at bounding box center [105, 140] width 53 height 21
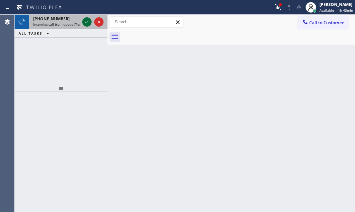
click at [85, 18] on icon at bounding box center [87, 22] width 8 height 8
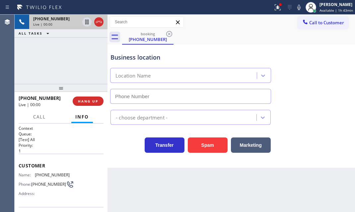
type input "[PHONE_NUMBER]"
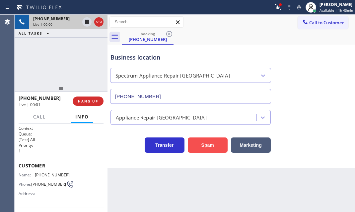
click at [201, 143] on button "Spam" at bounding box center [208, 144] width 40 height 15
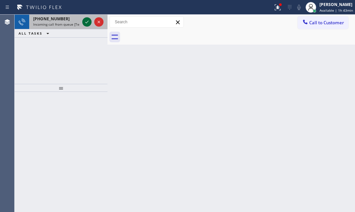
click at [84, 22] on icon at bounding box center [87, 22] width 8 height 8
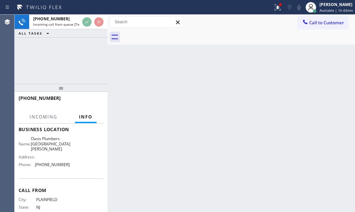
scroll to position [90, 0]
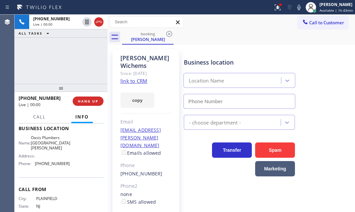
type input "[PHONE_NUMBER]"
click at [86, 46] on div "[PHONE_NUMBER] Live | 04:53 ALL TASKS ALL TASKS ACTIVE TASKS TASKS IN WRAP UP" at bounding box center [61, 49] width 93 height 69
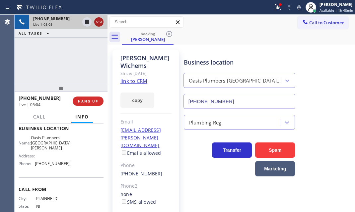
click at [101, 23] on icon at bounding box center [99, 22] width 8 height 8
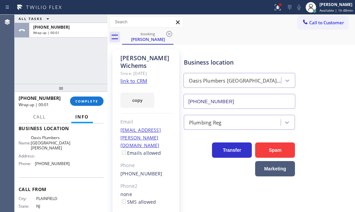
click at [90, 110] on button "Info" at bounding box center [82, 116] width 22 height 13
click at [90, 101] on span "COMPLETE" at bounding box center [86, 101] width 23 height 5
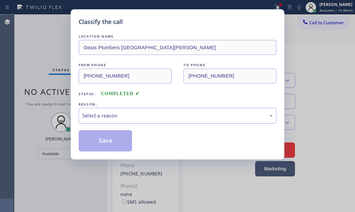
click at [163, 114] on div "Select a reason" at bounding box center [177, 116] width 191 height 8
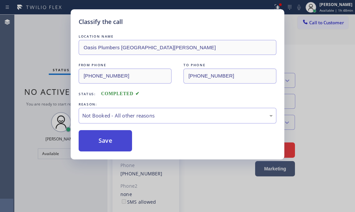
click at [103, 140] on button "Save" at bounding box center [105, 140] width 53 height 21
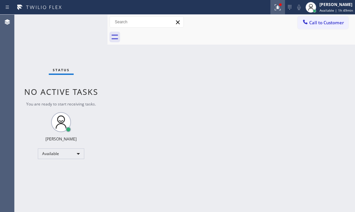
click at [274, 10] on icon at bounding box center [278, 7] width 8 height 8
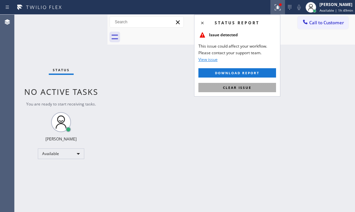
click at [252, 87] on button "Clear issue" at bounding box center [238, 87] width 78 height 9
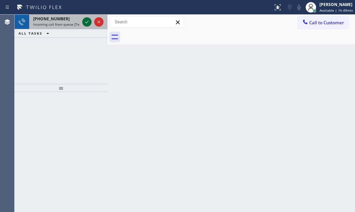
click at [87, 21] on icon at bounding box center [87, 22] width 8 height 8
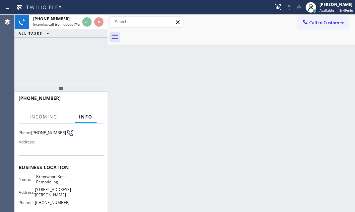
scroll to position [90, 0]
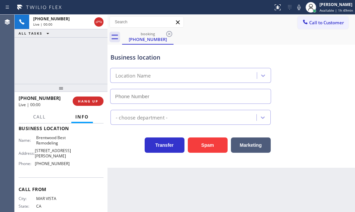
type input "[PHONE_NUMBER]"
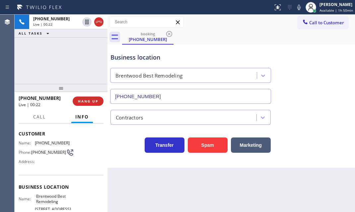
scroll to position [0, 0]
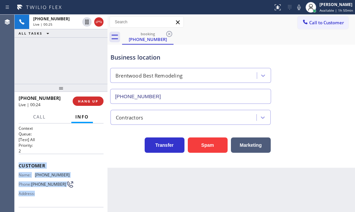
copy div "Customer Name: [PHONE_NUMBER] Phone: [PHONE_NUMBER] Address:"
drag, startPoint x: 18, startPoint y: 162, endPoint x: 75, endPoint y: 201, distance: 68.9
click at [75, 201] on div "Context Queue: [Test] All Priority: 2 Customer Name: [PHONE_NUMBER] Phone: [PHO…" at bounding box center [61, 167] width 93 height 88
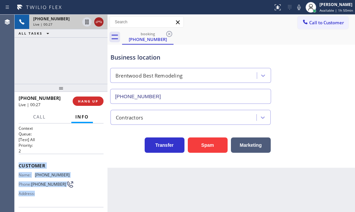
click at [100, 24] on icon at bounding box center [99, 22] width 8 height 8
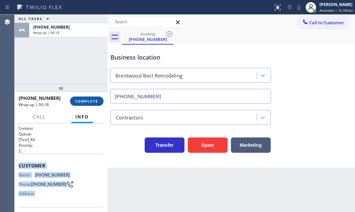
click at [93, 98] on button "COMPLETE" at bounding box center [87, 100] width 34 height 9
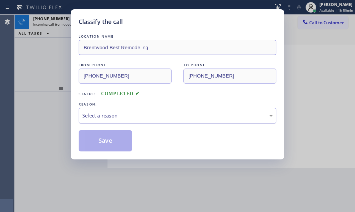
click at [142, 110] on div "Select a reason" at bounding box center [178, 116] width 198 height 16
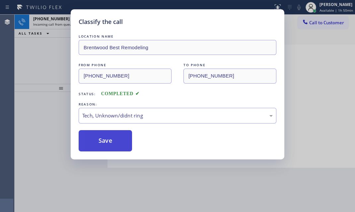
click at [107, 140] on button "Save" at bounding box center [105, 140] width 53 height 21
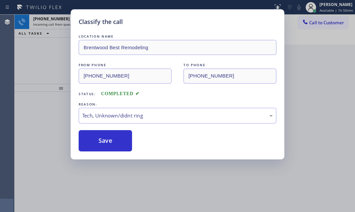
click at [61, 23] on div "Classify the call LOCATION NAME Brentwood Best Remodeling FROM PHONE [PHONE_NUM…" at bounding box center [177, 106] width 355 height 212
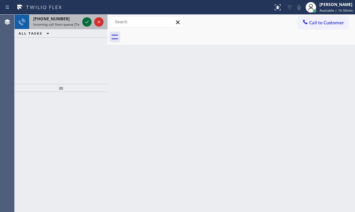
click at [90, 23] on icon at bounding box center [87, 22] width 8 height 8
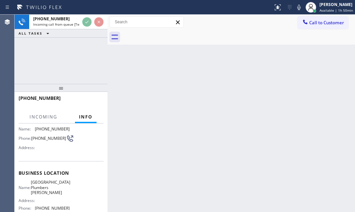
scroll to position [60, 0]
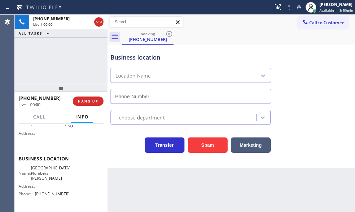
type input "[PHONE_NUMBER]"
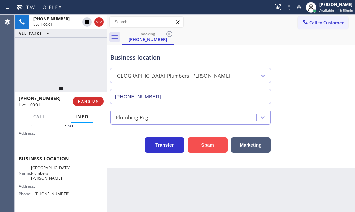
click at [204, 143] on button "Spam" at bounding box center [208, 144] width 40 height 15
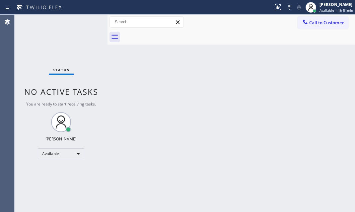
click at [84, 23] on div "Status No active tasks You are ready to start receiving tasks. [PERSON_NAME] Av…" at bounding box center [61, 113] width 93 height 197
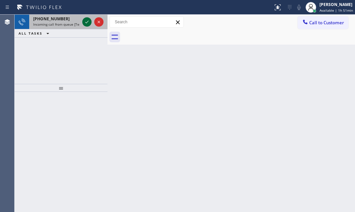
click at [85, 18] on icon at bounding box center [87, 22] width 8 height 8
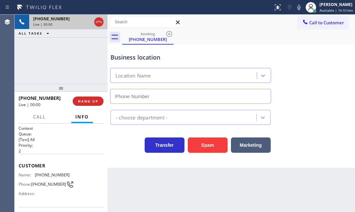
scroll to position [30, 0]
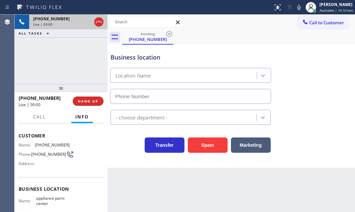
type input "[PHONE_NUMBER]"
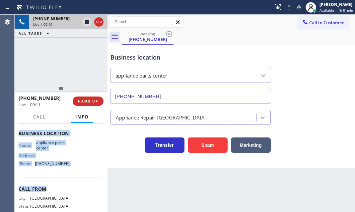
scroll to position [90, 0]
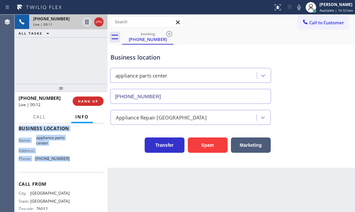
drag, startPoint x: 15, startPoint y: 131, endPoint x: 89, endPoint y: 166, distance: 81.7
click at [89, 166] on div "Context Queue: [Test] All Priority: 2 Customer Name: [PHONE_NUMBER] Phone: [PHO…" at bounding box center [61, 167] width 93 height 88
copy div "Customer Name: [PHONE_NUMBER] Phone: [PHONE_NUMBER] Address: Business location …"
click at [86, 24] on icon at bounding box center [86, 22] width 3 height 5
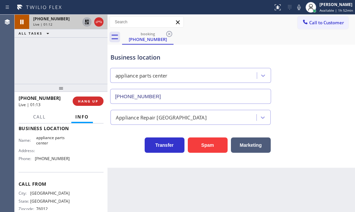
click at [330, 107] on div "Appliance Repair [GEOGRAPHIC_DATA]" at bounding box center [231, 116] width 245 height 18
click at [85, 22] on icon at bounding box center [87, 22] width 5 height 5
click at [95, 102] on span "HANG UP" at bounding box center [88, 101] width 20 height 5
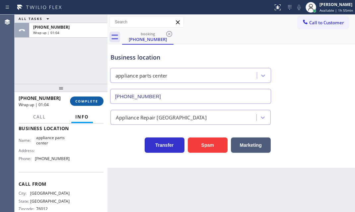
click at [82, 102] on span "COMPLETE" at bounding box center [86, 101] width 23 height 5
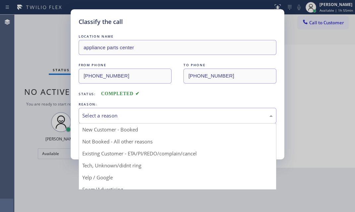
click at [157, 117] on div "Select a reason" at bounding box center [177, 116] width 191 height 8
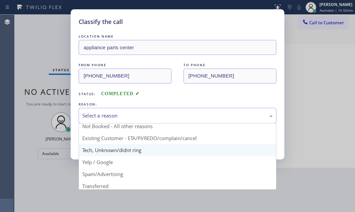
scroll to position [44, 0]
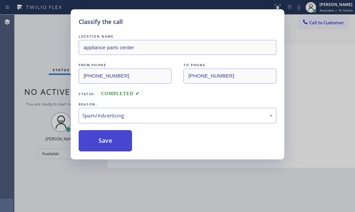
click at [117, 145] on button "Save" at bounding box center [105, 140] width 53 height 21
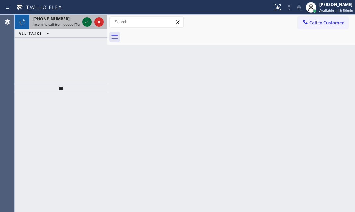
click at [85, 24] on icon at bounding box center [87, 22] width 8 height 8
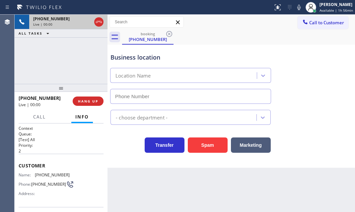
type input "[PHONE_NUMBER]"
click at [90, 103] on span "HANG UP" at bounding box center [88, 101] width 20 height 5
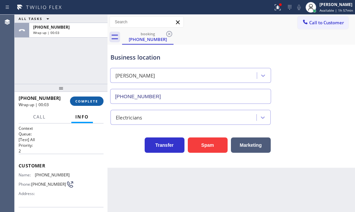
click at [93, 102] on span "COMPLETE" at bounding box center [86, 101] width 23 height 5
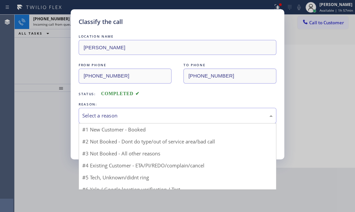
click at [132, 112] on div "Select a reason" at bounding box center [177, 116] width 191 height 8
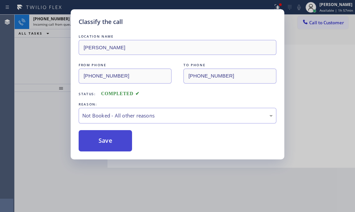
click at [98, 145] on button "Save" at bounding box center [105, 140] width 53 height 21
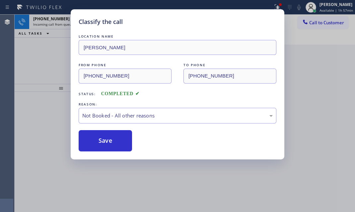
click at [41, 59] on div "Classify the call LOCATION NAME [PERSON_NAME] FROM PHONE [PHONE_NUMBER] TO PHON…" at bounding box center [177, 106] width 355 height 212
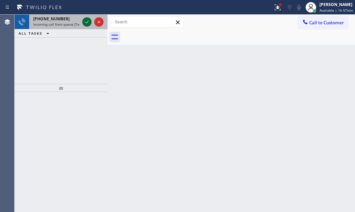
click at [86, 25] on icon at bounding box center [87, 22] width 8 height 8
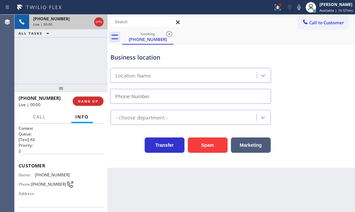
type input "[PHONE_NUMBER]"
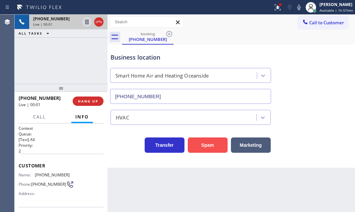
click at [215, 147] on button "Spam" at bounding box center [208, 144] width 40 height 15
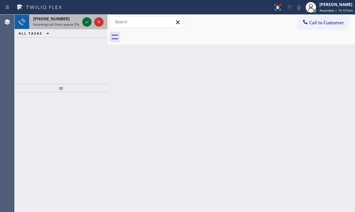
click at [83, 24] on icon at bounding box center [87, 22] width 8 height 8
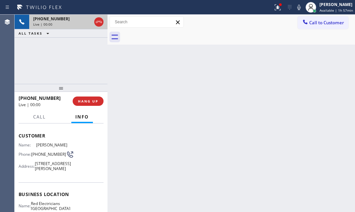
scroll to position [90, 0]
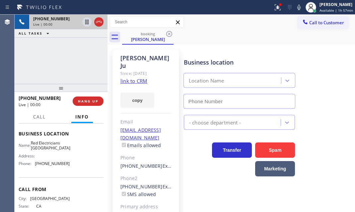
type input "[PHONE_NUMBER]"
click at [143, 77] on link "link to CRM" at bounding box center [134, 80] width 27 height 7
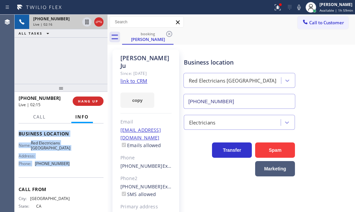
drag, startPoint x: 15, startPoint y: 161, endPoint x: 90, endPoint y: 175, distance: 76.1
click at [90, 175] on div "Context Queue: [Test] All Priority: 1 Customer Name: [PERSON_NAME] Phone: [PHON…" at bounding box center [61, 167] width 93 height 88
copy div "Customer Name: [PERSON_NAME] Phone: [PHONE_NUMBER] Address: [STREET_ADDRESS][PE…"
click at [97, 23] on icon at bounding box center [99, 22] width 6 height 2
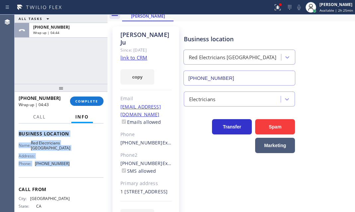
scroll to position [0, 0]
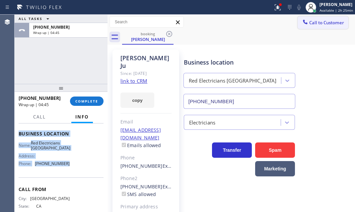
click at [334, 25] on span "Call to Customer" at bounding box center [327, 23] width 35 height 6
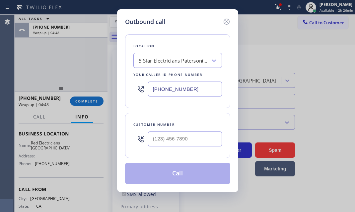
click at [200, 91] on input "[PHONE_NUMBER]" at bounding box center [185, 88] width 74 height 15
click at [201, 91] on input "[PHONE_NUMBER]" at bounding box center [185, 88] width 74 height 15
paste input "818) 946-0214"
type input "[PHONE_NUMBER]"
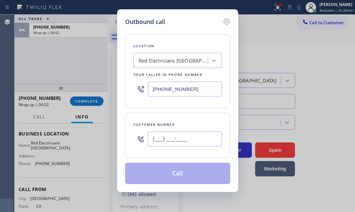
click at [194, 142] on input "(___) ___-____" at bounding box center [185, 138] width 74 height 15
paste input "818) 268-2849"
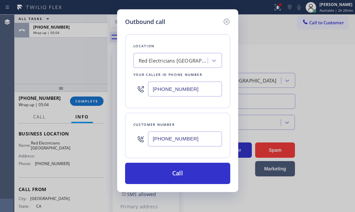
type input "[PHONE_NUMBER]"
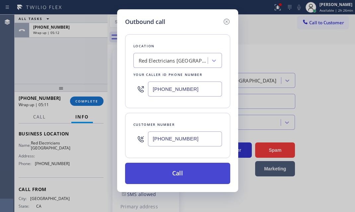
click at [175, 174] on button "Call" at bounding box center [177, 172] width 105 height 21
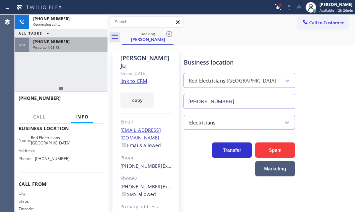
click at [85, 43] on div "[PHONE_NUMBER]" at bounding box center [68, 42] width 70 height 6
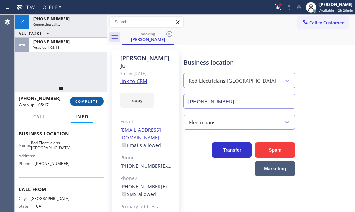
click at [95, 102] on span "COMPLETE" at bounding box center [86, 101] width 23 height 5
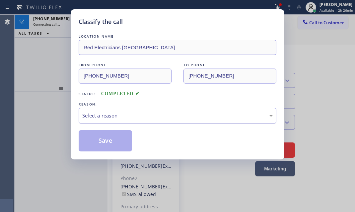
click at [142, 112] on div "Select a reason" at bounding box center [177, 116] width 191 height 8
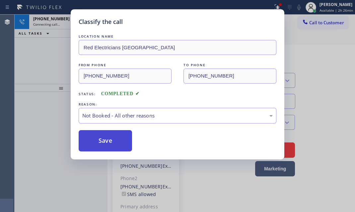
click at [105, 144] on button "Save" at bounding box center [105, 140] width 53 height 21
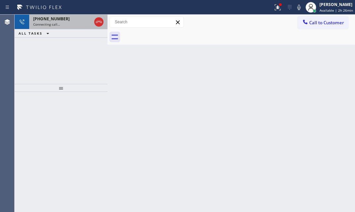
click at [70, 22] on div "Connecting call…" at bounding box center [62, 24] width 58 height 5
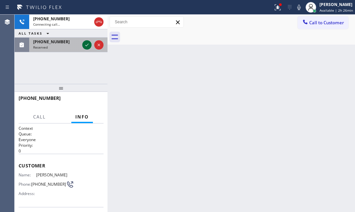
click at [86, 47] on icon at bounding box center [87, 45] width 8 height 8
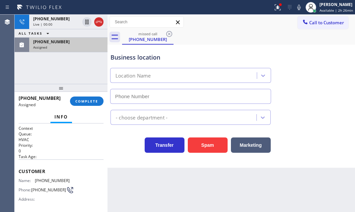
type input "[PHONE_NUMBER]"
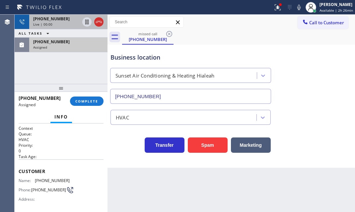
click at [70, 24] on div "Live | 00:00" at bounding box center [56, 24] width 47 height 5
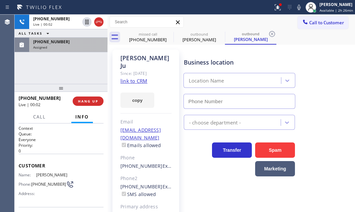
type input "[PHONE_NUMBER]"
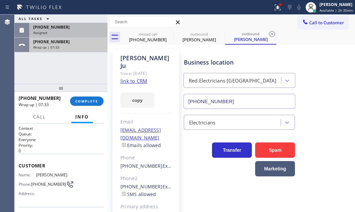
click at [85, 46] on div "Wrap up | 07:33" at bounding box center [68, 47] width 70 height 5
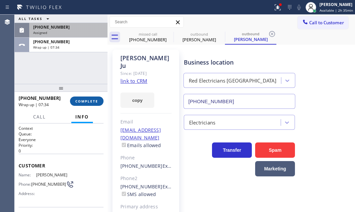
click at [87, 101] on span "COMPLETE" at bounding box center [86, 101] width 23 height 5
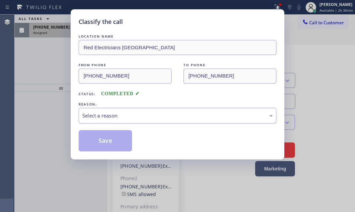
click at [130, 109] on div "Select a reason" at bounding box center [178, 116] width 198 height 16
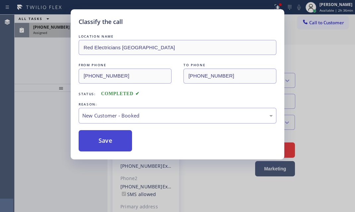
drag, startPoint x: 100, startPoint y: 142, endPoint x: 94, endPoint y: 133, distance: 10.8
click at [100, 142] on button "Save" at bounding box center [105, 140] width 53 height 21
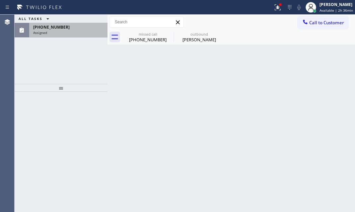
click at [56, 34] on div "Assigned" at bounding box center [68, 32] width 70 height 5
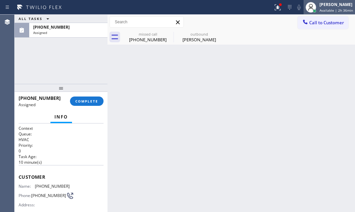
click at [338, 6] on div "[PERSON_NAME]" at bounding box center [337, 5] width 34 height 6
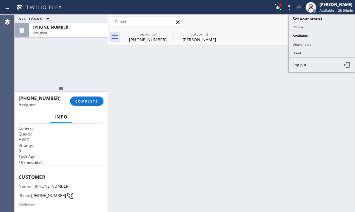
drag, startPoint x: 305, startPoint y: 54, endPoint x: 300, endPoint y: 54, distance: 4.7
click at [305, 54] on button "Break" at bounding box center [322, 53] width 66 height 9
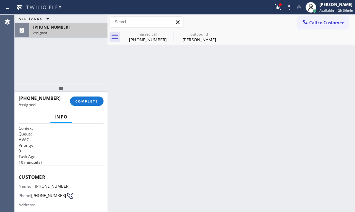
click at [86, 33] on div "Assigned" at bounding box center [68, 32] width 70 height 5
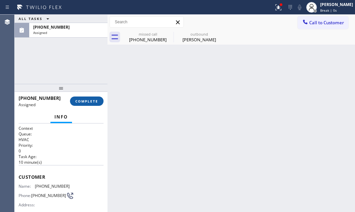
click at [86, 102] on span "COMPLETE" at bounding box center [86, 101] width 23 height 5
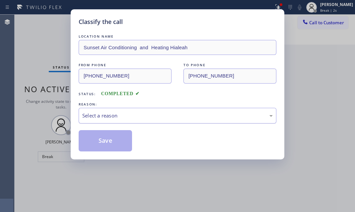
click at [151, 118] on div "Select a reason" at bounding box center [177, 116] width 191 height 8
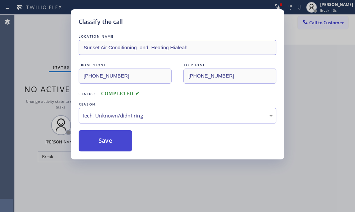
click at [107, 139] on button "Save" at bounding box center [105, 140] width 53 height 21
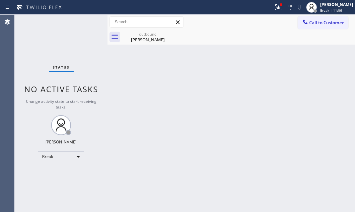
click at [325, 95] on div "Back to Dashboard Change Sender ID Customers Technicians Select a contact Outbo…" at bounding box center [232, 113] width 248 height 197
click at [324, 75] on div "Back to Dashboard Change Sender ID Customers Technicians Select a contact Outbo…" at bounding box center [232, 113] width 248 height 197
click at [277, 7] on icon at bounding box center [279, 6] width 4 height 2
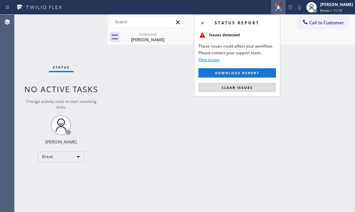
click at [246, 86] on span "Clear issues" at bounding box center [237, 87] width 31 height 5
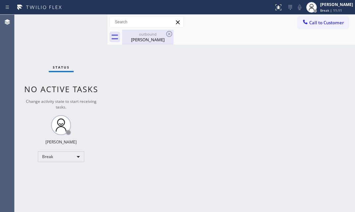
click at [154, 38] on div "[PERSON_NAME]" at bounding box center [148, 40] width 50 height 6
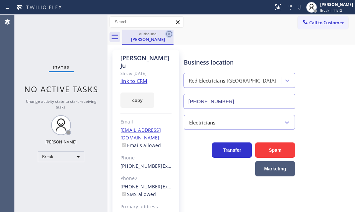
click at [170, 33] on icon at bounding box center [169, 34] width 6 height 6
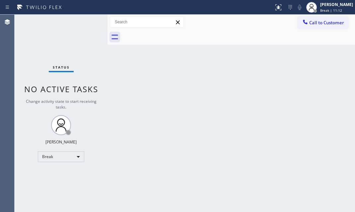
drag, startPoint x: 287, startPoint y: 62, endPoint x: 290, endPoint y: 63, distance: 3.4
click at [287, 63] on div "Back to Dashboard Change Sender ID Customers Technicians Select a contact Outbo…" at bounding box center [232, 113] width 248 height 197
click at [255, 104] on div "Back to Dashboard Change Sender ID Customers Technicians Select a contact Outbo…" at bounding box center [232, 113] width 248 height 197
click at [324, 7] on div "[PERSON_NAME]" at bounding box center [337, 5] width 33 height 6
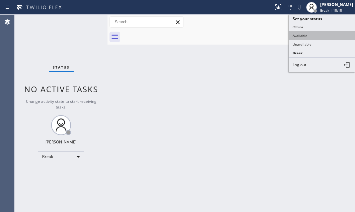
click at [302, 34] on button "Available" at bounding box center [322, 35] width 66 height 9
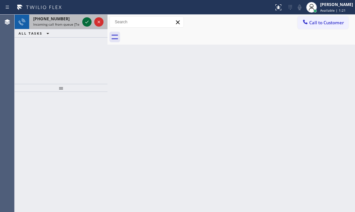
click at [86, 19] on icon at bounding box center [87, 22] width 8 height 8
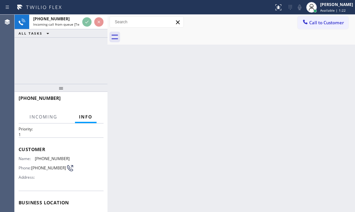
scroll to position [30, 0]
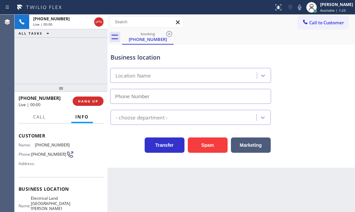
type input "[PHONE_NUMBER]"
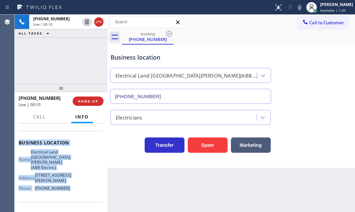
scroll to position [90, 0]
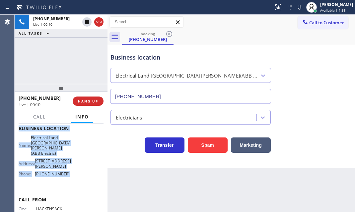
drag, startPoint x: 18, startPoint y: 132, endPoint x: 76, endPoint y: 191, distance: 82.2
click at [76, 191] on div "Context Queue: [Test] All Priority: 1 Customer Name: [PHONE_NUMBER] Phone: [PHO…" at bounding box center [61, 167] width 93 height 88
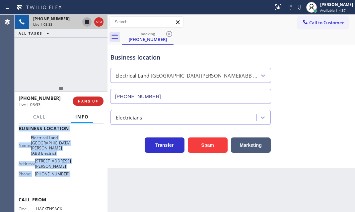
click at [87, 22] on icon at bounding box center [86, 22] width 3 height 5
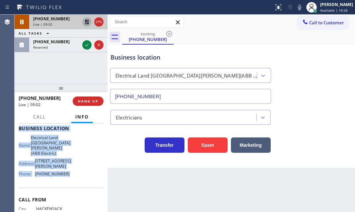
click at [84, 23] on icon at bounding box center [87, 22] width 8 height 8
click at [99, 22] on icon at bounding box center [99, 22] width 8 height 8
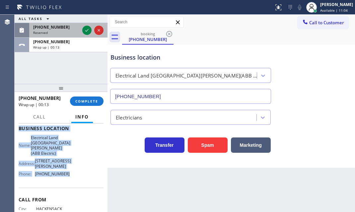
drag, startPoint x: 85, startPoint y: 30, endPoint x: 91, endPoint y: 36, distance: 8.7
click at [85, 30] on icon at bounding box center [87, 30] width 8 height 8
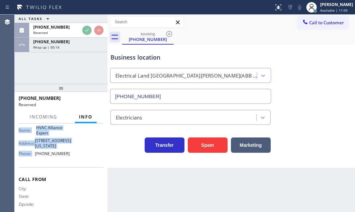
scroll to position [106, 0]
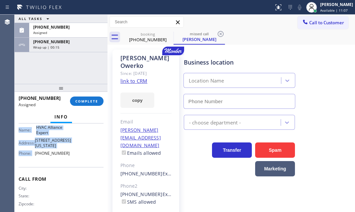
type input "[PHONE_NUMBER]"
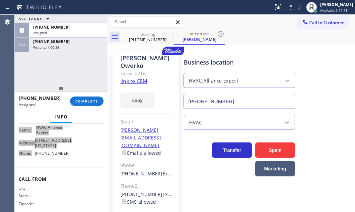
scroll to position [112, 0]
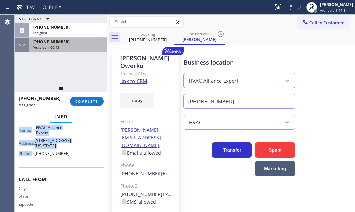
click at [72, 42] on div "[PHONE_NUMBER]" at bounding box center [68, 42] width 70 height 6
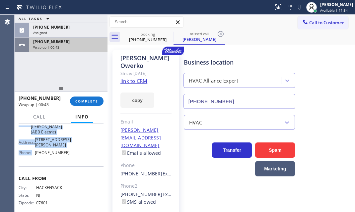
scroll to position [90, 0]
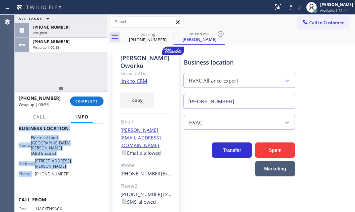
drag, startPoint x: 92, startPoint y: 46, endPoint x: 92, endPoint y: 56, distance: 10.6
click at [92, 46] on div "Wrap up | 00:53" at bounding box center [68, 47] width 70 height 5
click at [92, 99] on span "COMPLETE" at bounding box center [86, 101] width 23 height 5
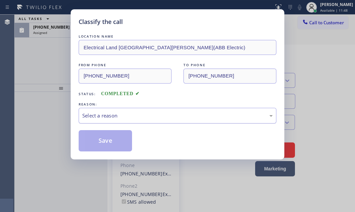
click at [153, 112] on div "Select a reason" at bounding box center [177, 116] width 191 height 8
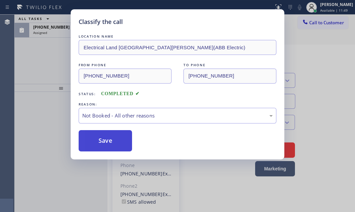
click at [111, 143] on button "Save" at bounding box center [105, 140] width 53 height 21
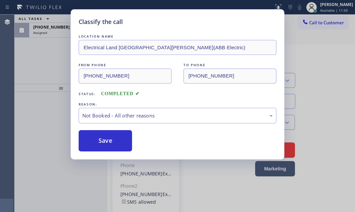
click at [61, 34] on div "Classify the call LOCATION NAME Electrical Land [GEOGRAPHIC_DATA][PERSON_NAME](…" at bounding box center [177, 106] width 355 height 212
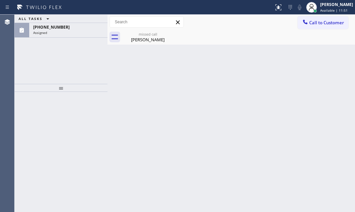
click at [63, 30] on div "Assigned" at bounding box center [68, 32] width 70 height 5
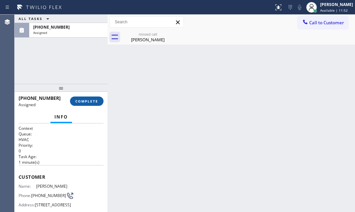
click at [88, 100] on span "COMPLETE" at bounding box center [86, 101] width 23 height 5
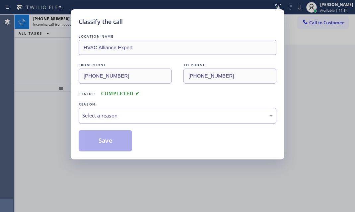
click at [156, 113] on div "Select a reason" at bounding box center [177, 116] width 191 height 8
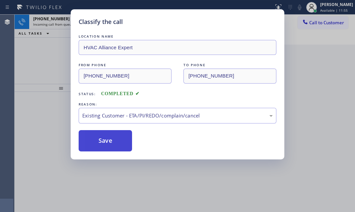
drag, startPoint x: 108, startPoint y: 144, endPoint x: 103, endPoint y: 134, distance: 11.1
click at [108, 144] on button "Save" at bounding box center [105, 140] width 53 height 21
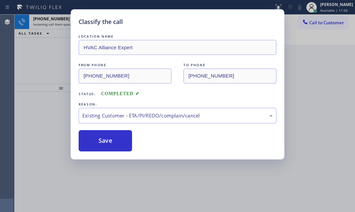
click at [56, 25] on div "Classify the call LOCATION NAME HVAC Alliance Expert FROM PHONE [PHONE_NUMBER] …" at bounding box center [177, 106] width 355 height 212
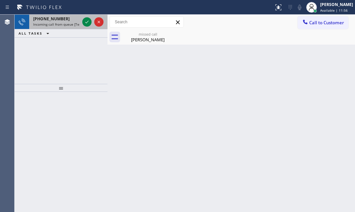
click at [59, 22] on span "Incoming call from queue [Test] All" at bounding box center [60, 24] width 55 height 5
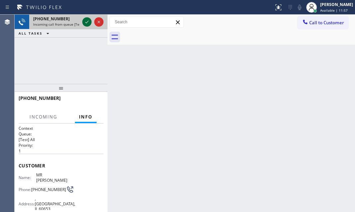
click at [86, 22] on icon at bounding box center [87, 22] width 8 height 8
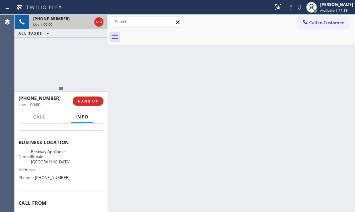
scroll to position [114, 0]
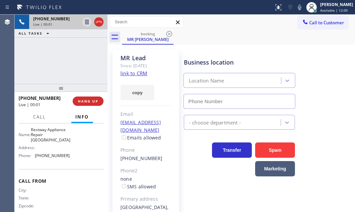
type input "[PHONE_NUMBER]"
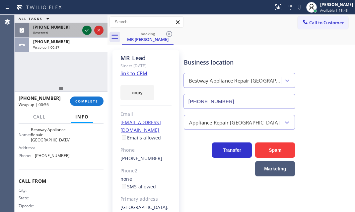
click at [87, 32] on icon at bounding box center [87, 30] width 8 height 8
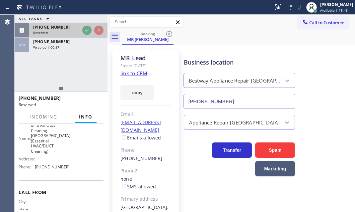
scroll to position [125, 0]
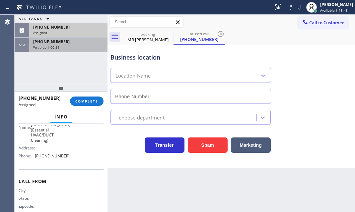
click at [79, 47] on div "Wrap up | 00:59" at bounding box center [68, 47] width 70 height 5
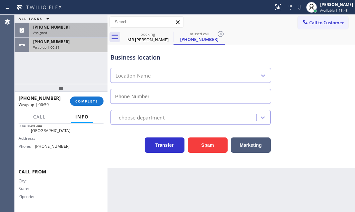
scroll to position [114, 0]
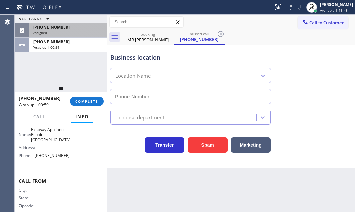
type input "[PHONE_NUMBER]"
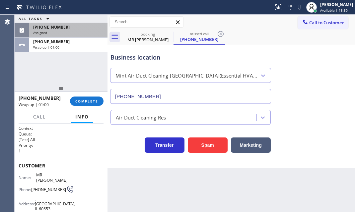
scroll to position [0, 0]
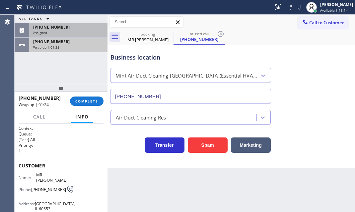
click at [72, 46] on div "Wrap up | 01:25" at bounding box center [68, 47] width 70 height 5
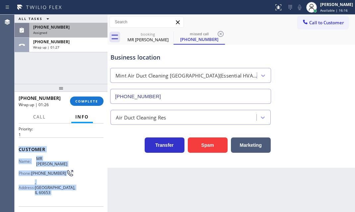
scroll to position [60, 0]
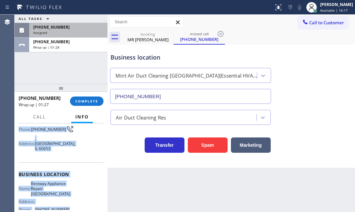
drag, startPoint x: 19, startPoint y: 162, endPoint x: 79, endPoint y: 201, distance: 71.5
click at [79, 201] on div "Context Queue: [Test] All Priority: 1 Customer Name: MR Lead Phone: [PHONE_NUMB…" at bounding box center [61, 169] width 85 height 208
click at [92, 102] on span "COMPLETE" at bounding box center [86, 101] width 23 height 5
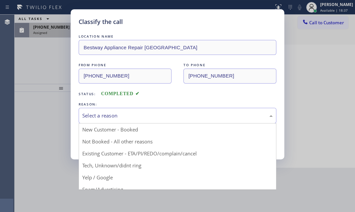
click at [166, 116] on div "Select a reason" at bounding box center [177, 116] width 191 height 8
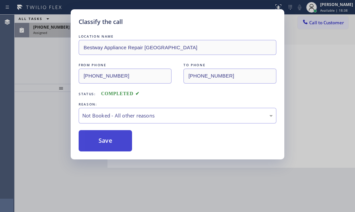
click at [117, 138] on button "Save" at bounding box center [105, 140] width 53 height 21
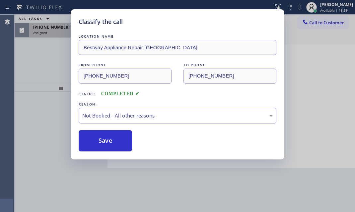
click at [64, 33] on div "Classify the call LOCATION NAME Bestway Appliance Repair Oakland FROM PHONE [PH…" at bounding box center [177, 106] width 355 height 212
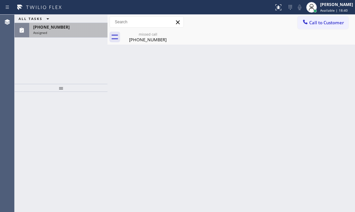
click at [64, 33] on div "Assigned" at bounding box center [68, 32] width 70 height 5
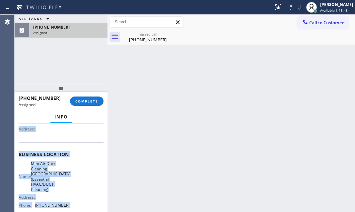
scroll to position [90, 0]
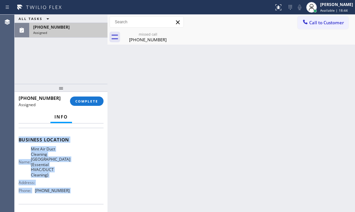
drag, startPoint x: 20, startPoint y: 174, endPoint x: 83, endPoint y: 199, distance: 68.1
click at [83, 199] on div "Context Queue: ADC Priority: 0 Task Age: [DEMOGRAPHIC_DATA] minute(s) Customer …" at bounding box center [61, 144] width 85 height 219
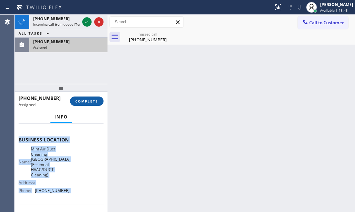
click at [90, 100] on span "COMPLETE" at bounding box center [86, 101] width 23 height 5
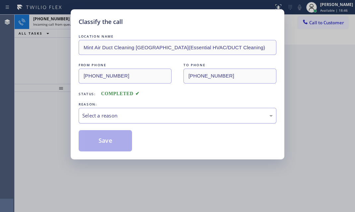
click at [140, 110] on div "Select a reason" at bounding box center [178, 116] width 198 height 16
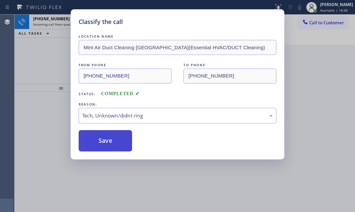
click at [106, 149] on button "Save" at bounding box center [105, 140] width 53 height 21
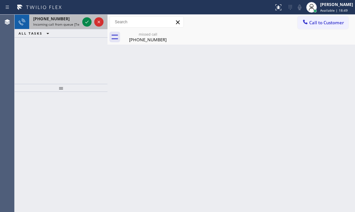
click at [59, 19] on span "[PHONE_NUMBER]" at bounding box center [51, 19] width 37 height 6
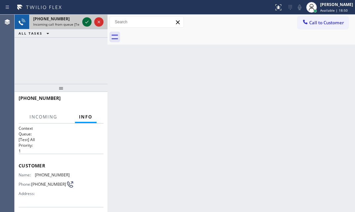
click at [89, 20] on icon at bounding box center [87, 22] width 8 height 8
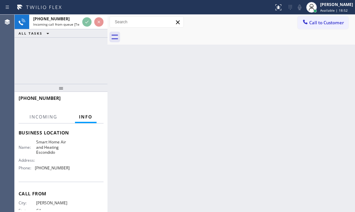
scroll to position [79, 0]
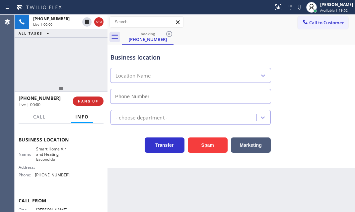
type input "[PHONE_NUMBER]"
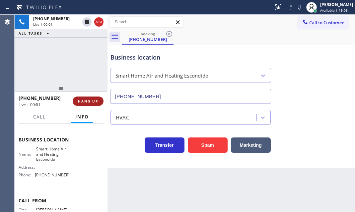
click at [88, 99] on span "HANG UP" at bounding box center [88, 101] width 20 height 5
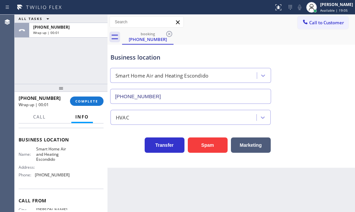
drag, startPoint x: 90, startPoint y: 100, endPoint x: 209, endPoint y: 115, distance: 119.9
click at [90, 101] on span "COMPLETE" at bounding box center [86, 101] width 23 height 5
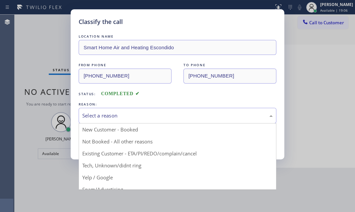
click at [166, 116] on div "Select a reason" at bounding box center [177, 116] width 191 height 8
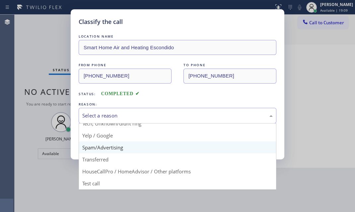
scroll to position [44, 0]
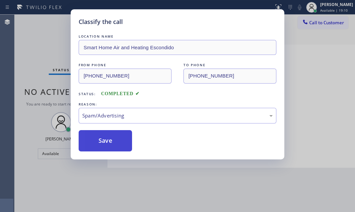
click at [107, 139] on button "Save" at bounding box center [105, 140] width 53 height 21
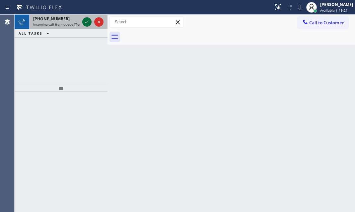
click at [88, 22] on icon at bounding box center [87, 22] width 8 height 8
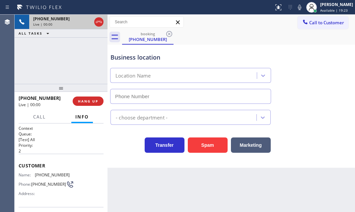
type input "[PHONE_NUMBER]"
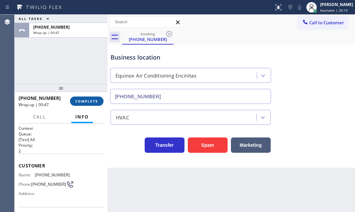
click at [90, 100] on span "COMPLETE" at bounding box center [86, 101] width 23 height 5
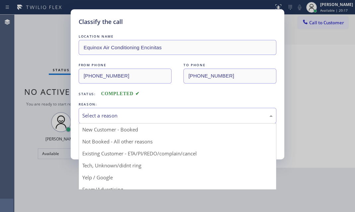
click at [154, 113] on div "Select a reason" at bounding box center [177, 116] width 191 height 8
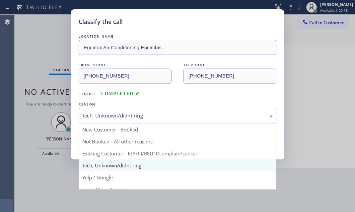
click at [136, 110] on div "Tech, Unknown/didnt ring" at bounding box center [178, 116] width 198 height 16
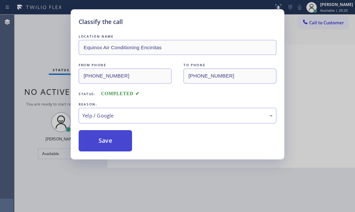
click at [110, 141] on button "Save" at bounding box center [105, 140] width 53 height 21
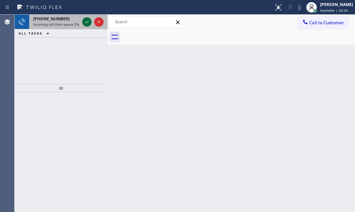
click at [85, 19] on icon at bounding box center [87, 22] width 8 height 8
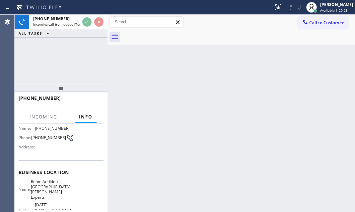
scroll to position [90, 0]
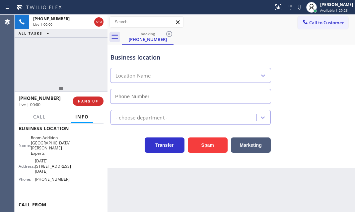
type input "[PHONE_NUMBER]"
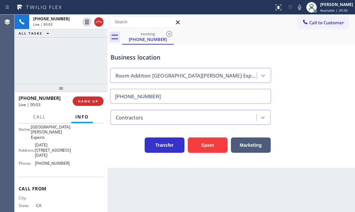
scroll to position [114, 0]
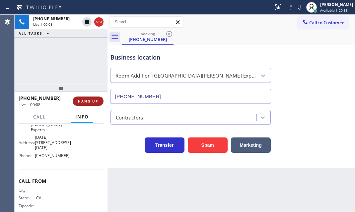
click at [84, 103] on span "HANG UP" at bounding box center [88, 101] width 20 height 5
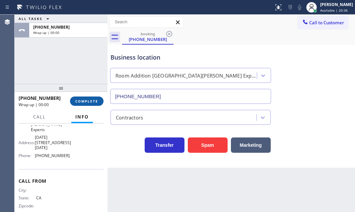
click at [84, 103] on span "COMPLETE" at bounding box center [86, 101] width 23 height 5
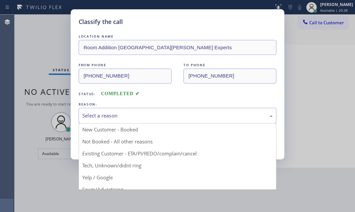
click at [128, 116] on div "Select a reason" at bounding box center [177, 116] width 191 height 8
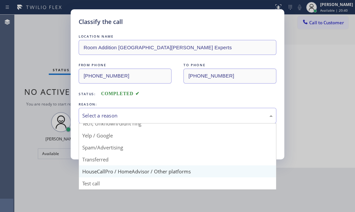
scroll to position [44, 0]
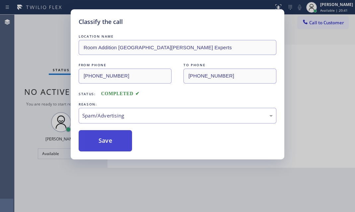
click at [101, 141] on button "Save" at bounding box center [105, 140] width 53 height 21
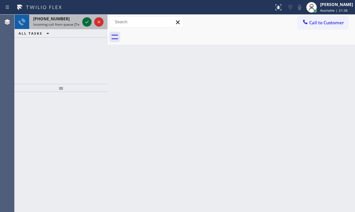
click at [86, 19] on icon at bounding box center [87, 22] width 8 height 8
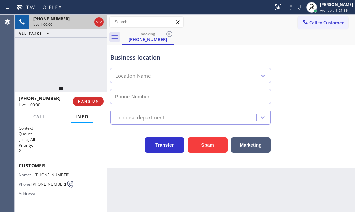
type input "[PHONE_NUMBER]"
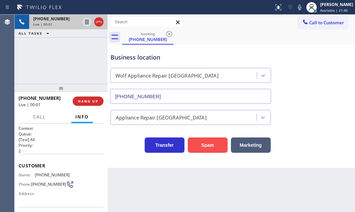
click at [213, 143] on button "Spam" at bounding box center [208, 144] width 40 height 15
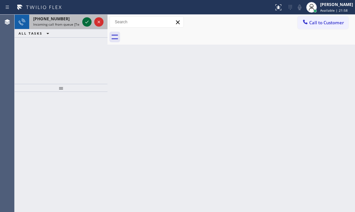
click at [85, 20] on icon at bounding box center [87, 22] width 8 height 8
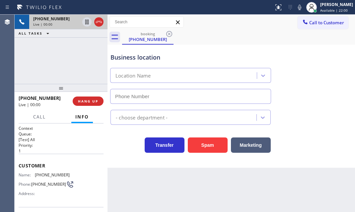
type input "[PHONE_NUMBER]"
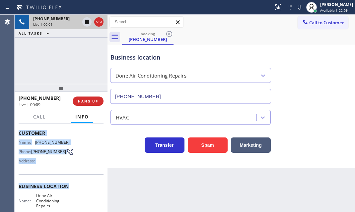
scroll to position [63, 0]
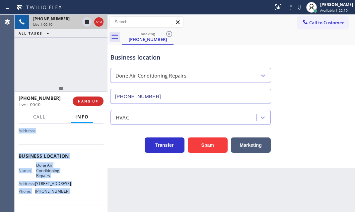
drag, startPoint x: 19, startPoint y: 163, endPoint x: 69, endPoint y: 196, distance: 59.8
click at [69, 196] on div "Context Queue: [Test] All Priority: 1 Customer Name: [PHONE_NUMBER] Phone: [PHO…" at bounding box center [61, 158] width 85 height 192
click at [88, 24] on icon at bounding box center [87, 22] width 8 height 8
click at [86, 21] on icon at bounding box center [87, 22] width 5 height 5
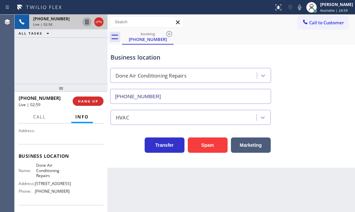
click at [76, 64] on div "[PHONE_NUMBER] Live | 02:58 ALL TASKS ALL TASKS ACTIVE TASKS TASKS IN WRAP UP" at bounding box center [61, 49] width 93 height 69
click at [87, 103] on span "HANG UP" at bounding box center [88, 101] width 20 height 5
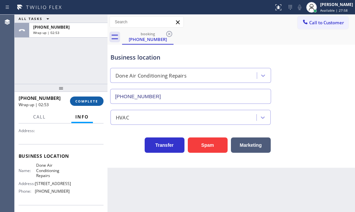
click at [96, 99] on span "COMPLETE" at bounding box center [86, 101] width 23 height 5
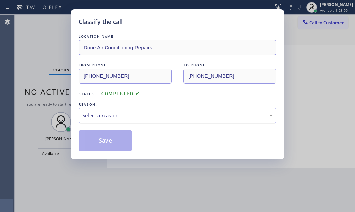
click at [172, 113] on div "Select a reason" at bounding box center [177, 116] width 191 height 8
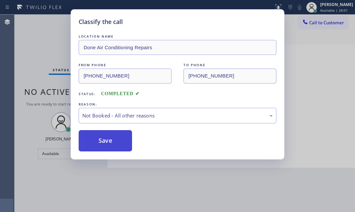
click at [117, 140] on button "Save" at bounding box center [105, 140] width 53 height 21
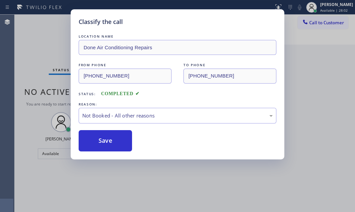
click at [303, 66] on div "Classify the call LOCATION NAME Done Air Conditioning Repairs FROM PHONE [PHONE…" at bounding box center [177, 106] width 355 height 212
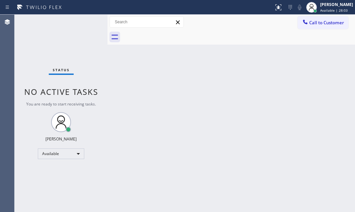
click at [303, 66] on div "Back to Dashboard Change Sender ID Customers Technicians Select a contact Outbo…" at bounding box center [232, 113] width 248 height 197
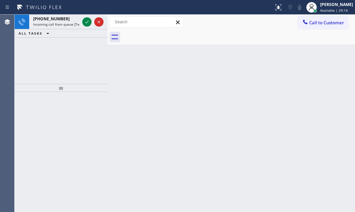
drag, startPoint x: 215, startPoint y: 111, endPoint x: 214, endPoint y: 116, distance: 5.6
click at [214, 116] on div "Back to Dashboard Change Sender ID Customers Technicians Select a contact Outbo…" at bounding box center [232, 113] width 248 height 197
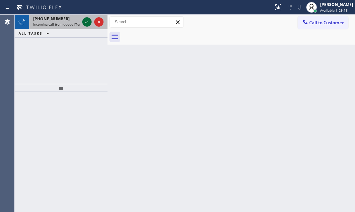
click at [87, 23] on icon at bounding box center [87, 22] width 8 height 8
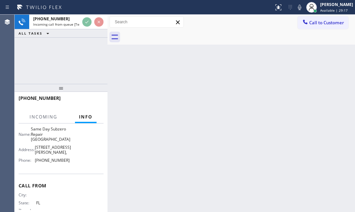
scroll to position [89, 0]
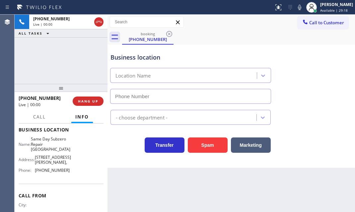
type input "[PHONE_NUMBER]"
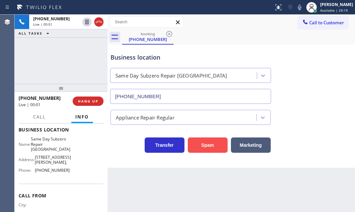
click at [203, 140] on button "Spam" at bounding box center [208, 144] width 40 height 15
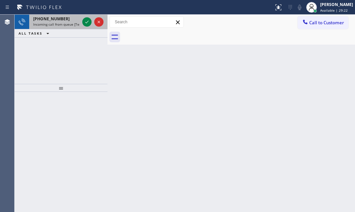
click at [81, 21] on div at bounding box center [93, 22] width 24 height 15
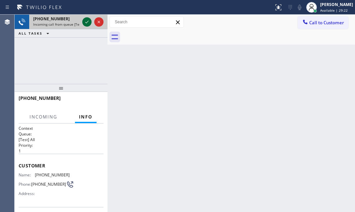
click at [84, 22] on icon at bounding box center [87, 22] width 8 height 8
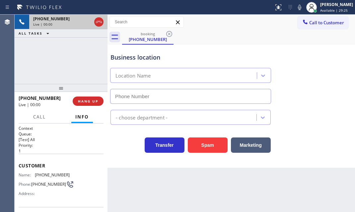
type input "[PHONE_NUMBER]"
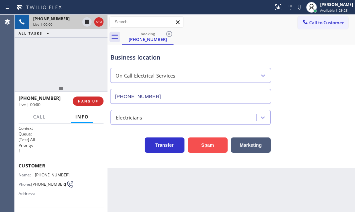
click at [210, 143] on button "Spam" at bounding box center [208, 144] width 40 height 15
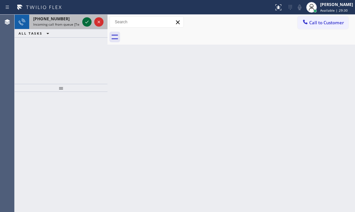
click at [84, 21] on icon at bounding box center [87, 22] width 8 height 8
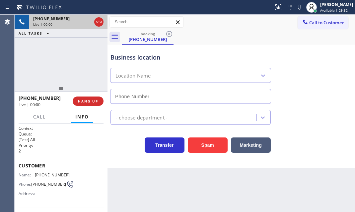
type input "[PHONE_NUMBER]"
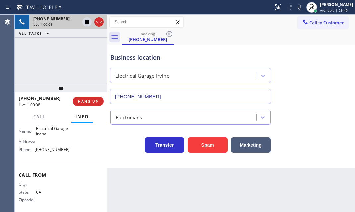
scroll to position [104, 0]
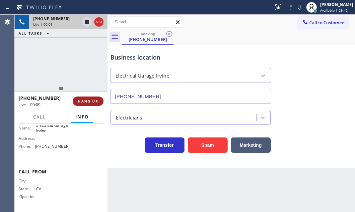
click at [90, 99] on span "HANG UP" at bounding box center [88, 101] width 20 height 5
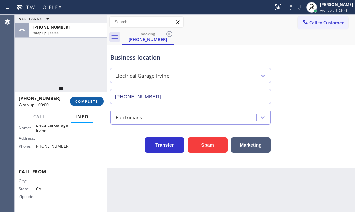
click at [84, 103] on span "COMPLETE" at bounding box center [86, 101] width 23 height 5
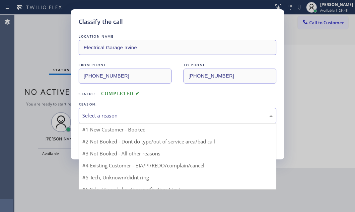
click at [143, 121] on div "Select a reason" at bounding box center [178, 116] width 198 height 16
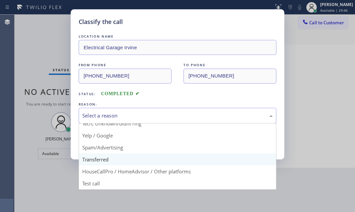
scroll to position [44, 0]
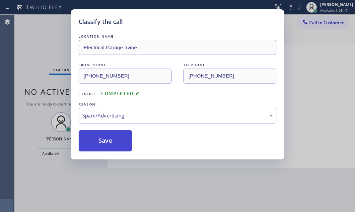
click at [99, 141] on button "Save" at bounding box center [105, 140] width 53 height 21
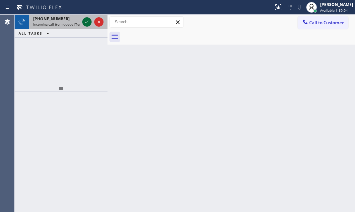
click at [84, 21] on icon at bounding box center [87, 22] width 8 height 8
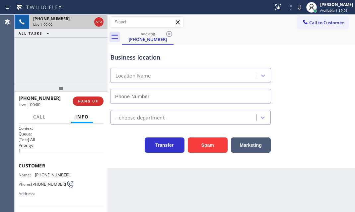
type input "[PHONE_NUMBER]"
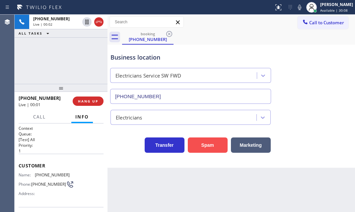
click at [209, 145] on button "Spam" at bounding box center [208, 144] width 40 height 15
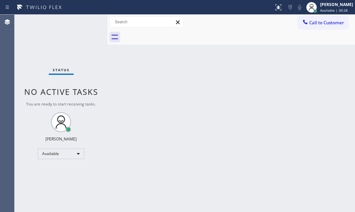
click at [88, 19] on div "Status No active tasks You are ready to start receiving tasks. [PERSON_NAME] Av…" at bounding box center [61, 113] width 93 height 197
click at [87, 21] on div "Status No active tasks You are ready to start receiving tasks. [PERSON_NAME] Av…" at bounding box center [61, 113] width 93 height 197
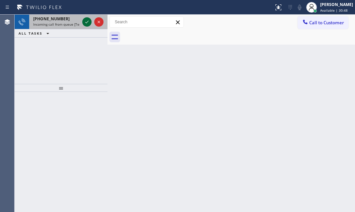
click at [87, 23] on icon at bounding box center [87, 22] width 8 height 8
click at [86, 21] on icon at bounding box center [87, 22] width 8 height 8
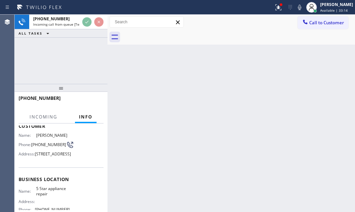
scroll to position [90, 0]
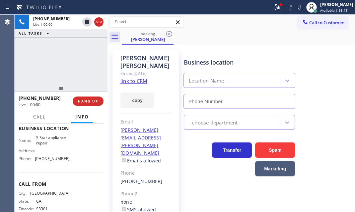
type input "[PHONE_NUMBER]"
click at [139, 77] on link "link to CRM" at bounding box center [134, 80] width 27 height 7
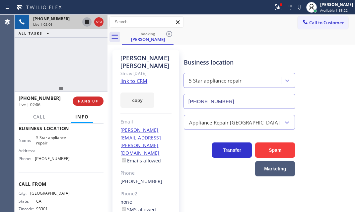
click at [88, 23] on icon at bounding box center [87, 22] width 8 height 8
click at [85, 23] on icon at bounding box center [87, 22] width 8 height 8
click at [275, 9] on icon at bounding box center [279, 7] width 8 height 8
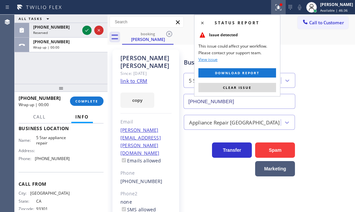
drag, startPoint x: 100, startPoint y: 23, endPoint x: 256, endPoint y: 96, distance: 172.4
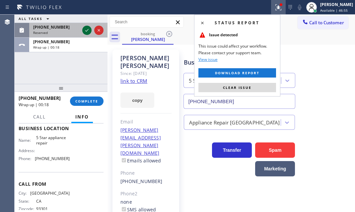
click at [87, 31] on icon at bounding box center [87, 30] width 8 height 8
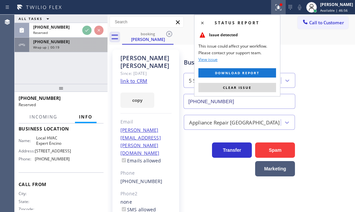
click at [83, 46] on div "Wrap up | 00:19" at bounding box center [68, 47] width 70 height 5
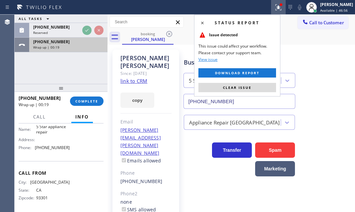
scroll to position [90, 0]
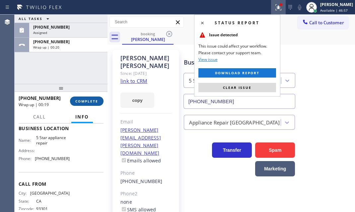
click at [94, 99] on span "COMPLETE" at bounding box center [86, 101] width 23 height 5
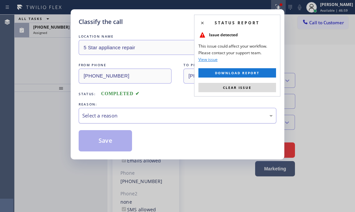
click at [133, 116] on div "Select a reason" at bounding box center [177, 116] width 191 height 8
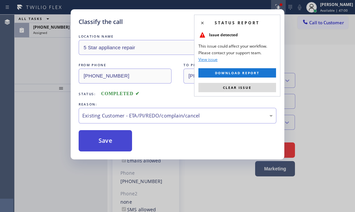
click at [97, 138] on button "Save" at bounding box center [105, 140] width 53 height 21
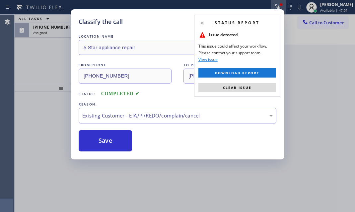
click at [60, 34] on div "Classify the call LOCATION NAME Subzero Repair Professionals FROM PHONE [PHONE_…" at bounding box center [185, 113] width 341 height 197
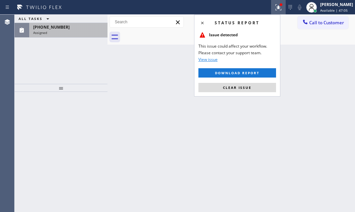
click at [92, 33] on div "Assigned" at bounding box center [68, 32] width 70 height 5
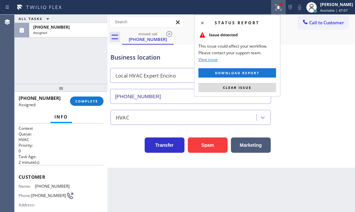
type input "[PHONE_NUMBER]"
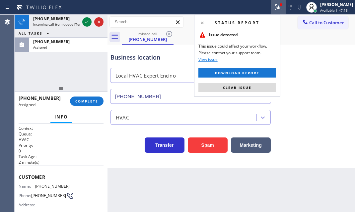
click at [71, 63] on div "[PHONE_NUMBER] Incoming call from queue [Test] All ALL TASKS ALL TASKS ACTIVE T…" at bounding box center [61, 49] width 93 height 69
click at [73, 91] on div at bounding box center [61, 88] width 93 height 8
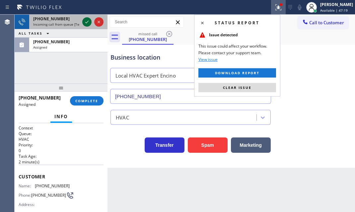
click at [89, 20] on icon at bounding box center [87, 22] width 8 height 8
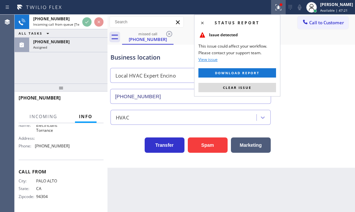
scroll to position [18, 0]
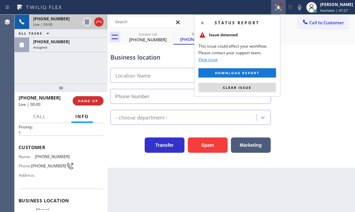
type input "[PHONE_NUMBER]"
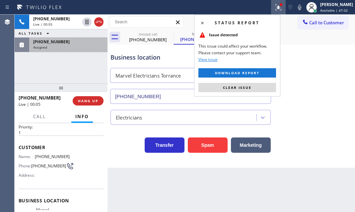
click at [79, 45] on div "Assigned" at bounding box center [68, 47] width 70 height 5
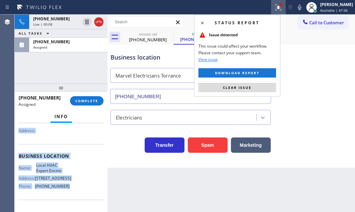
scroll to position [74, 0]
drag, startPoint x: 19, startPoint y: 171, endPoint x: 79, endPoint y: 195, distance: 64.5
click at [79, 195] on div "Context Queue: HVAC Priority: 0 Task Age: [DEMOGRAPHIC_DATA] minute(s) Customer…" at bounding box center [61, 150] width 85 height 198
click at [88, 99] on span "COMPLETE" at bounding box center [86, 100] width 23 height 5
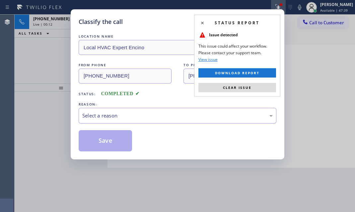
click at [154, 119] on div "Select a reason" at bounding box center [178, 116] width 198 height 16
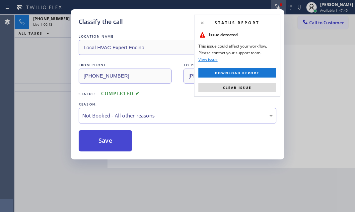
click at [102, 140] on button "Save" at bounding box center [105, 140] width 53 height 21
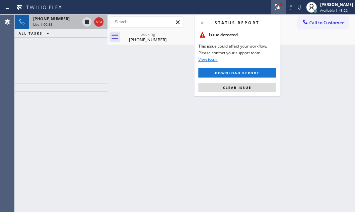
click at [72, 20] on div "[PHONE_NUMBER]" at bounding box center [56, 19] width 47 height 6
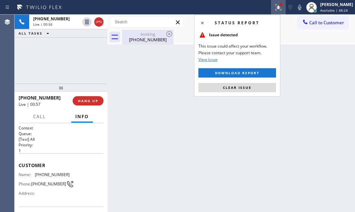
click at [146, 33] on div "booking" at bounding box center [148, 34] width 50 height 5
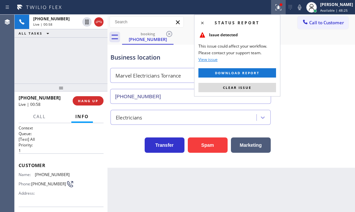
click at [277, 9] on icon at bounding box center [279, 7] width 8 height 8
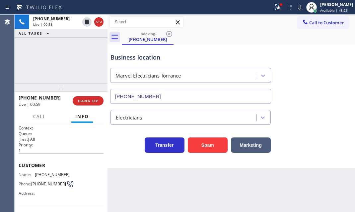
click at [291, 52] on div "Business location Marvel Electricians Torrance [PHONE_NUMBER]" at bounding box center [231, 74] width 245 height 60
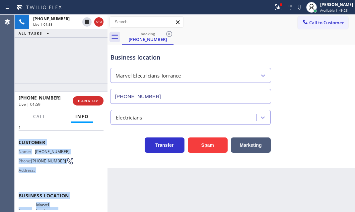
scroll to position [60, 0]
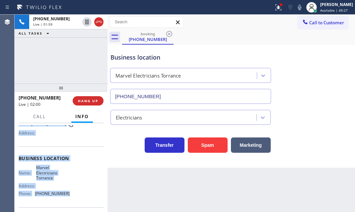
drag, startPoint x: 18, startPoint y: 162, endPoint x: 73, endPoint y: 195, distance: 63.9
click at [73, 195] on div "Context Queue: [Test] All Priority: 1 Customer Name: [PHONE_NUMBER] Phone: [PHO…" at bounding box center [61, 161] width 85 height 192
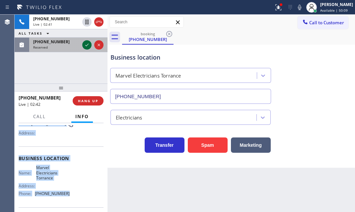
click at [85, 46] on icon at bounding box center [87, 45] width 8 height 8
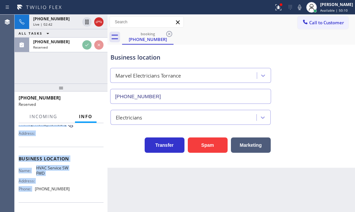
scroll to position [66, 0]
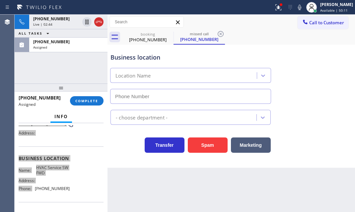
type input "[PHONE_NUMBER]"
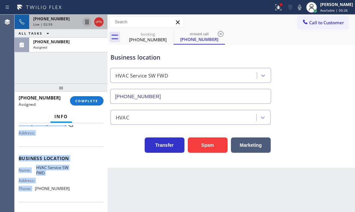
click at [88, 23] on icon at bounding box center [87, 22] width 8 height 8
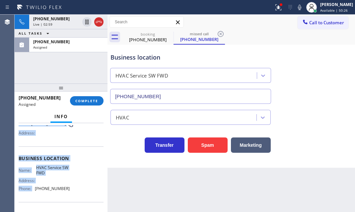
scroll to position [60, 0]
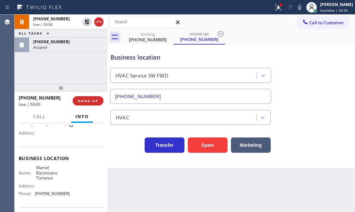
click at [345, 74] on div "Business location HVAC Service SW FWD [PHONE_NUMBER]" at bounding box center [231, 74] width 245 height 60
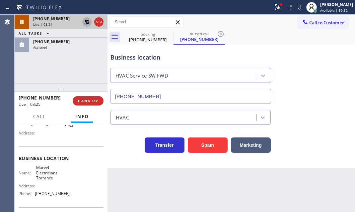
click at [88, 22] on icon at bounding box center [87, 22] width 8 height 8
click at [85, 20] on icon at bounding box center [86, 22] width 3 height 5
click at [88, 23] on icon at bounding box center [87, 22] width 5 height 5
click at [98, 22] on icon at bounding box center [99, 22] width 6 height 2
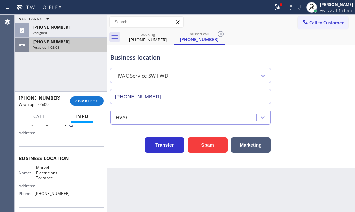
click at [68, 47] on div "Wrap up | 05:08" at bounding box center [68, 47] width 70 height 5
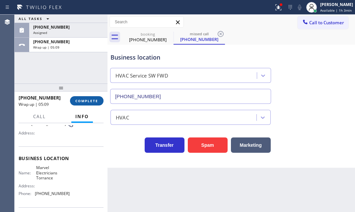
click at [90, 103] on button "COMPLETE" at bounding box center [87, 100] width 34 height 9
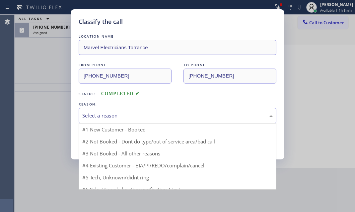
click at [139, 119] on div "Select a reason" at bounding box center [178, 116] width 198 height 16
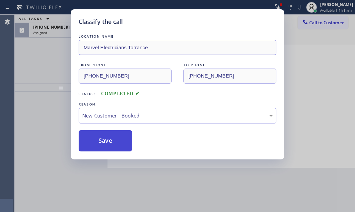
click at [103, 136] on button "Save" at bounding box center [105, 140] width 53 height 21
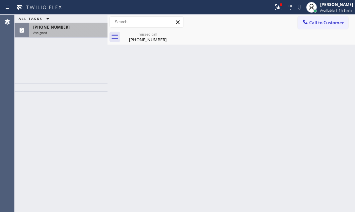
click at [60, 29] on span "[PHONE_NUMBER]" at bounding box center [51, 27] width 37 height 6
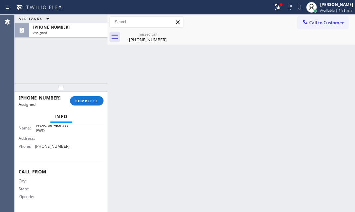
scroll to position [54, 0]
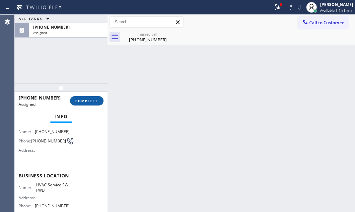
click at [82, 97] on button "COMPLETE" at bounding box center [87, 100] width 34 height 9
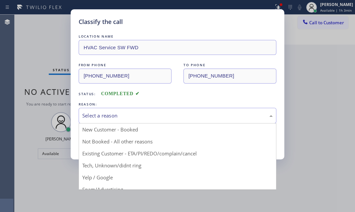
click at [148, 116] on div "Select a reason" at bounding box center [177, 116] width 191 height 8
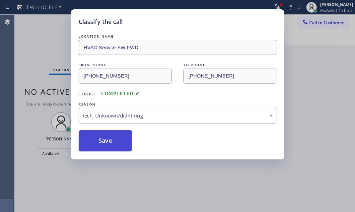
click at [118, 144] on button "Save" at bounding box center [105, 140] width 53 height 21
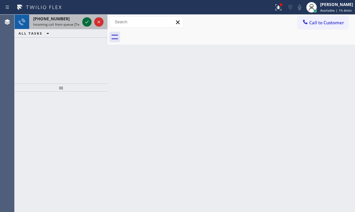
click at [86, 21] on icon at bounding box center [87, 22] width 8 height 8
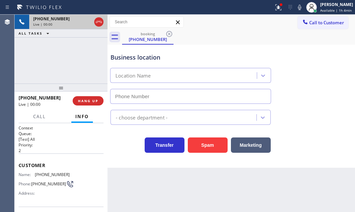
type input "[PHONE_NUMBER]"
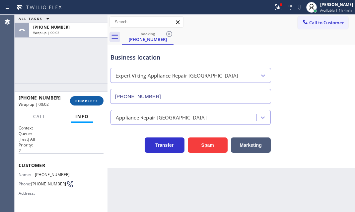
click at [95, 100] on span "COMPLETE" at bounding box center [86, 100] width 23 height 5
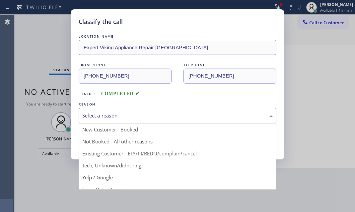
click at [177, 115] on div "Select a reason" at bounding box center [177, 116] width 191 height 8
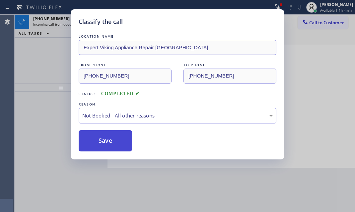
click at [100, 135] on button "Save" at bounding box center [105, 140] width 53 height 21
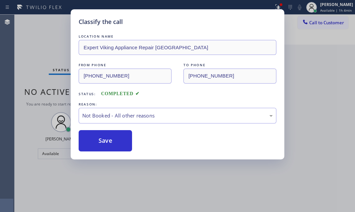
click at [56, 28] on div "Classify the call LOCATION NAME Expert Viking Appliance Repair [GEOGRAPHIC_DATA…" at bounding box center [177, 106] width 355 height 212
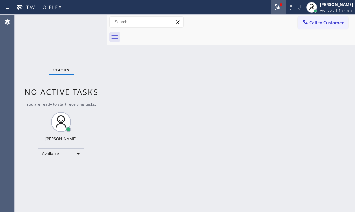
click at [276, 7] on icon at bounding box center [279, 7] width 6 height 6
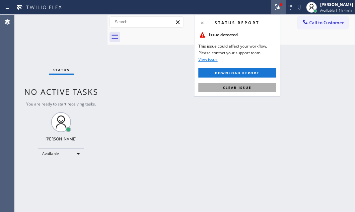
click at [245, 85] on span "Clear issue" at bounding box center [237, 87] width 29 height 5
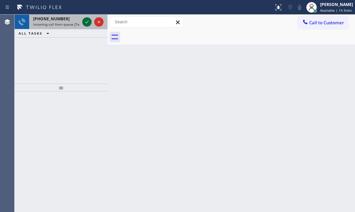
click at [87, 23] on icon at bounding box center [87, 22] width 8 height 8
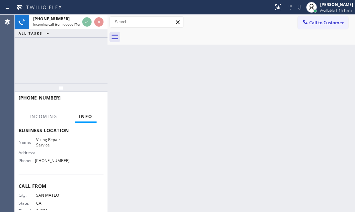
scroll to position [90, 0]
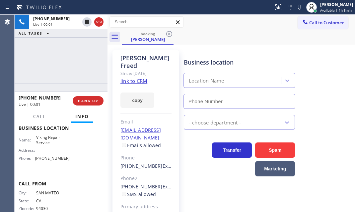
type input "[PHONE_NUMBER]"
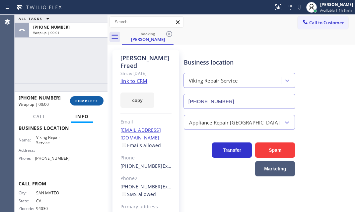
click at [89, 101] on span "COMPLETE" at bounding box center [86, 100] width 23 height 5
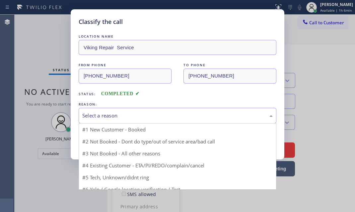
click at [141, 112] on div "Select a reason" at bounding box center [177, 116] width 191 height 8
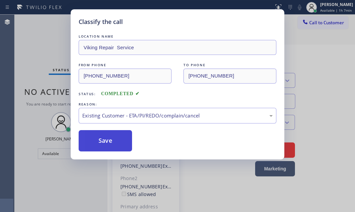
click at [120, 142] on button "Save" at bounding box center [105, 140] width 53 height 21
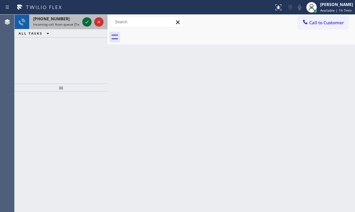
click at [87, 20] on icon at bounding box center [87, 22] width 8 height 8
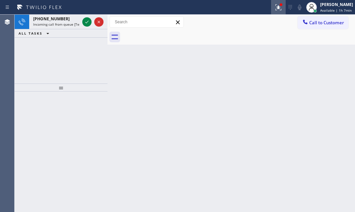
click at [276, 8] on icon at bounding box center [278, 6] width 4 height 5
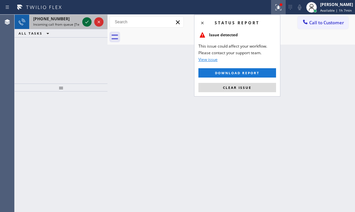
click at [88, 22] on icon at bounding box center [87, 22] width 8 height 8
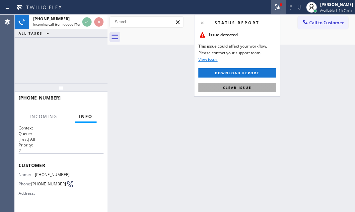
click at [245, 88] on span "Clear issue" at bounding box center [237, 87] width 29 height 5
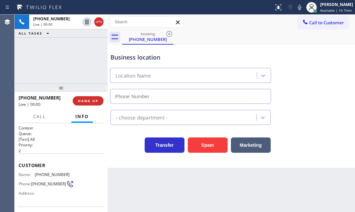
scroll to position [90, 0]
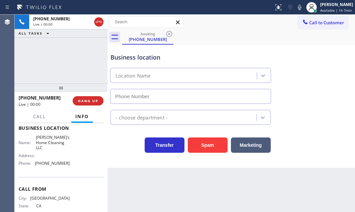
type input "[PHONE_NUMBER]"
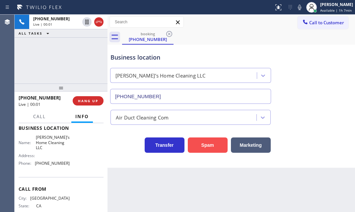
click at [204, 145] on button "Spam" at bounding box center [208, 144] width 40 height 15
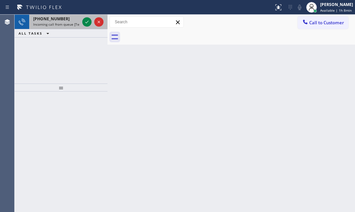
click at [82, 20] on div at bounding box center [93, 22] width 24 height 15
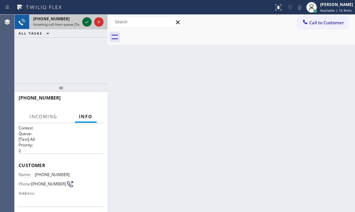
click at [84, 22] on icon at bounding box center [87, 22] width 8 height 8
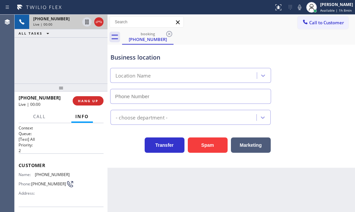
type input "[PHONE_NUMBER]"
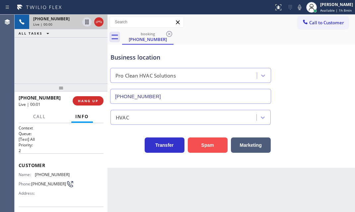
click at [208, 143] on button "Spam" at bounding box center [208, 144] width 40 height 15
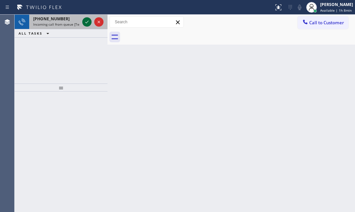
click at [86, 19] on icon at bounding box center [87, 22] width 8 height 8
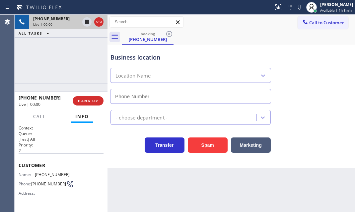
type input "[PHONE_NUMBER]"
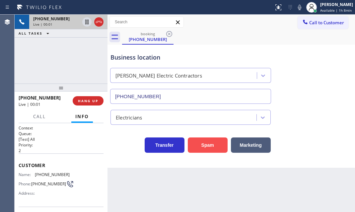
click at [203, 143] on button "Spam" at bounding box center [208, 144] width 40 height 15
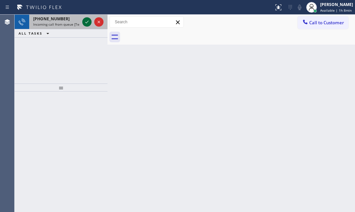
click at [89, 25] on icon at bounding box center [87, 22] width 8 height 8
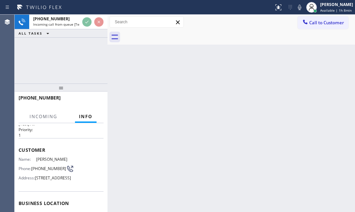
scroll to position [30, 0]
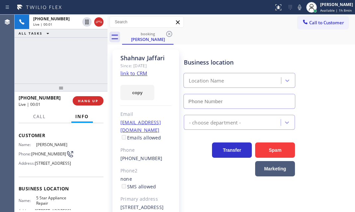
type input "[PHONE_NUMBER]"
click at [145, 73] on link "link to CRM" at bounding box center [134, 73] width 27 height 7
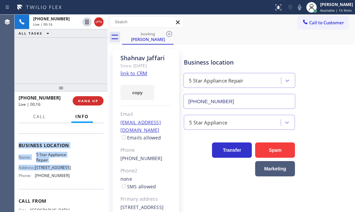
scroll to position [90, 0]
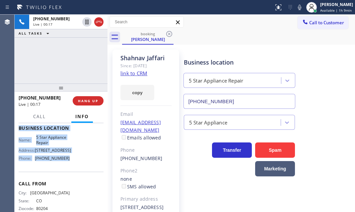
drag, startPoint x: 18, startPoint y: 132, endPoint x: 73, endPoint y: 168, distance: 65.8
click at [73, 168] on div "Context Queue: [Test] All Priority: 1 Customer Name: [PERSON_NAME] Phone: [PHON…" at bounding box center [61, 167] width 93 height 89
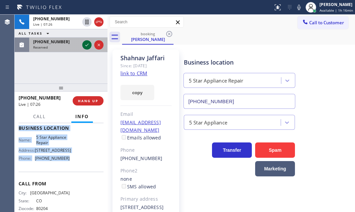
click at [86, 47] on icon at bounding box center [87, 45] width 8 height 8
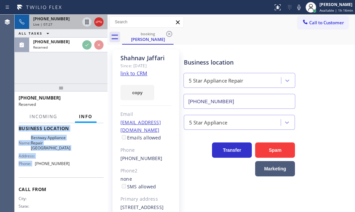
click at [69, 20] on div "[PHONE_NUMBER]" at bounding box center [56, 19] width 47 height 6
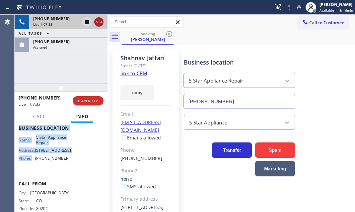
click at [98, 23] on icon at bounding box center [99, 22] width 8 height 8
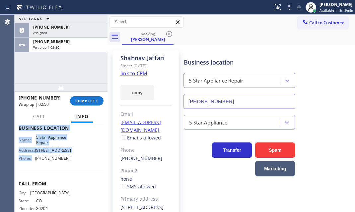
click at [76, 44] on div "[PHONE_NUMBER]" at bounding box center [68, 42] width 70 height 6
click at [88, 100] on span "COMPLETE" at bounding box center [86, 100] width 23 height 5
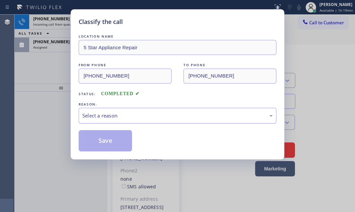
click at [138, 122] on div "Select a reason" at bounding box center [178, 116] width 198 height 16
click at [139, 113] on div "Select a reason" at bounding box center [177, 116] width 191 height 8
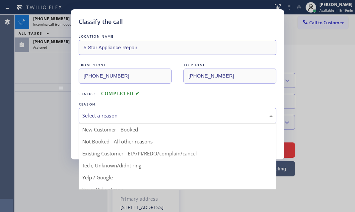
click at [122, 112] on div "Select a reason" at bounding box center [177, 116] width 191 height 8
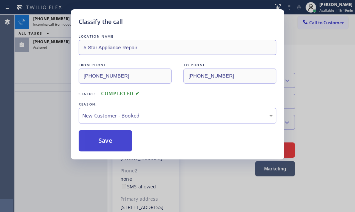
click at [113, 140] on button "Save" at bounding box center [105, 140] width 53 height 21
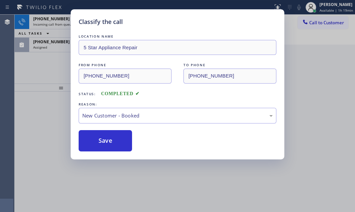
click at [61, 45] on div "Classify the call LOCATION NAME Subzero Repair Professionals FROM PHONE [PHONE_…" at bounding box center [185, 113] width 341 height 197
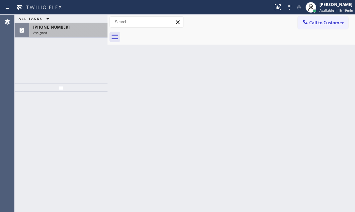
click at [70, 30] on div "[PHONE_NUMBER]" at bounding box center [68, 27] width 70 height 6
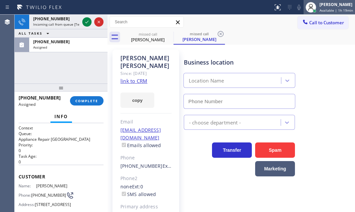
click at [331, 4] on div "[PERSON_NAME]" at bounding box center [337, 5] width 34 height 6
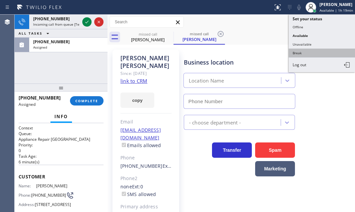
type input "[PHONE_NUMBER]"
click at [302, 50] on button "Break" at bounding box center [322, 53] width 66 height 9
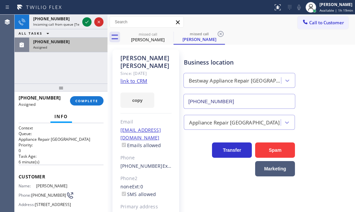
click at [80, 47] on div "[PHONE_NUMBER] Assigned" at bounding box center [67, 45] width 76 height 15
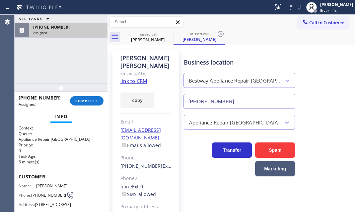
click at [78, 33] on div "Assigned" at bounding box center [68, 32] width 70 height 5
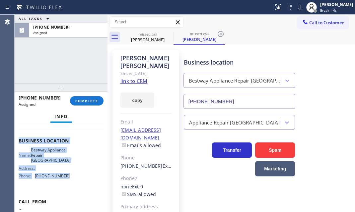
scroll to position [90, 0]
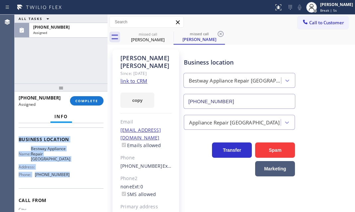
drag, startPoint x: 33, startPoint y: 175, endPoint x: 73, endPoint y: 190, distance: 42.6
click at [73, 190] on div "Context Queue: Appliance Repair High End Priority: 0 Task Age: [DEMOGRAPHIC_DAT…" at bounding box center [61, 167] width 93 height 89
click at [95, 97] on button "COMPLETE" at bounding box center [87, 100] width 34 height 9
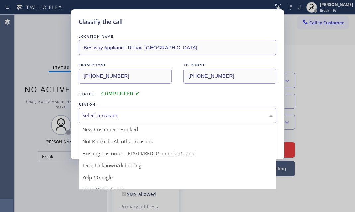
click at [169, 115] on div "Select a reason" at bounding box center [177, 116] width 191 height 8
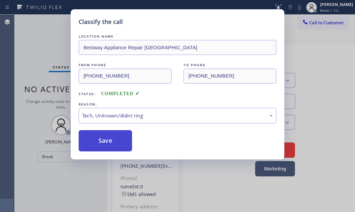
click at [111, 146] on button "Save" at bounding box center [105, 140] width 53 height 21
